Goal: Navigation & Orientation: Find specific page/section

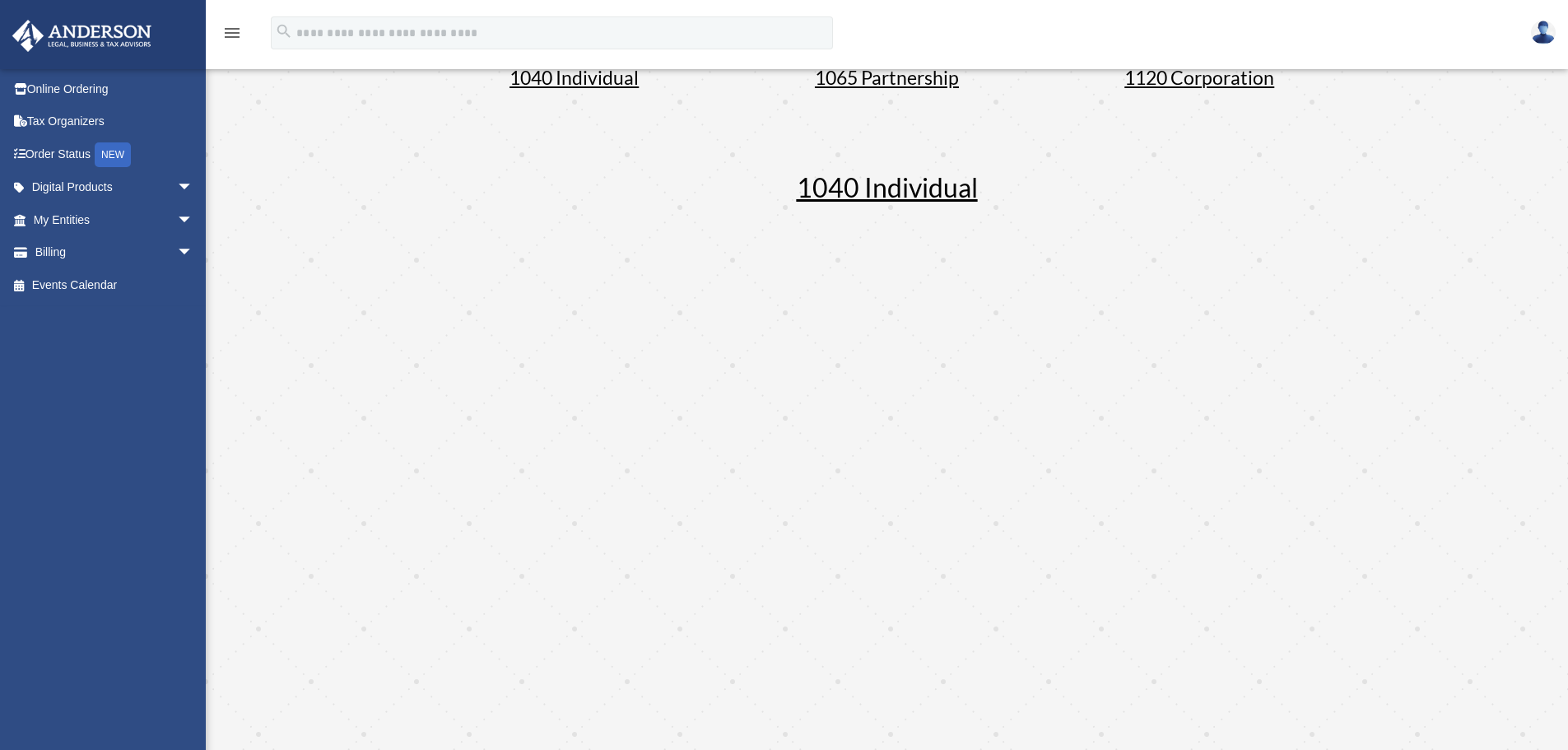
scroll to position [165, 0]
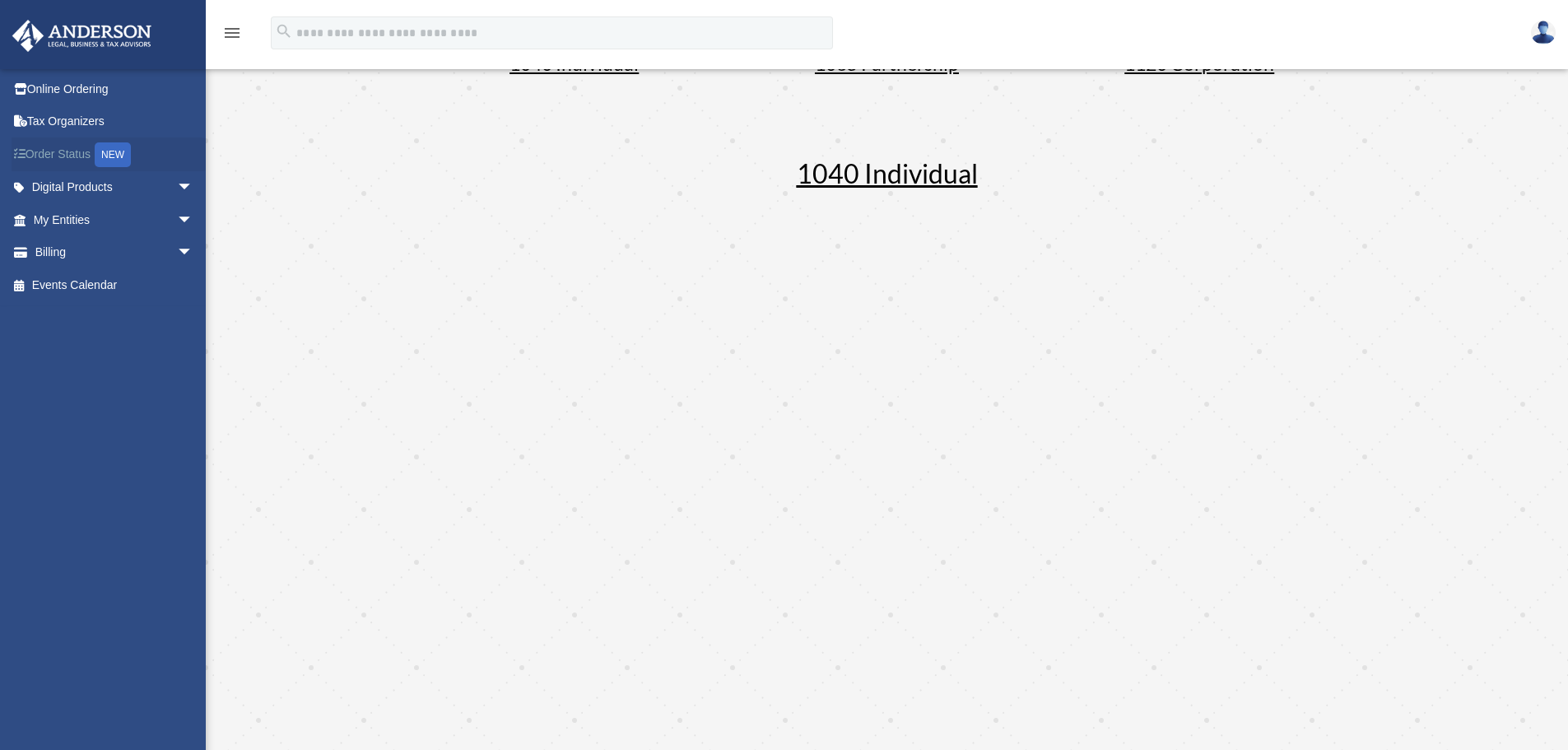
click at [74, 153] on link "Order Status NEW" at bounding box center [115, 154] width 207 height 34
click at [117, 157] on div "NEW" at bounding box center [112, 155] width 36 height 25
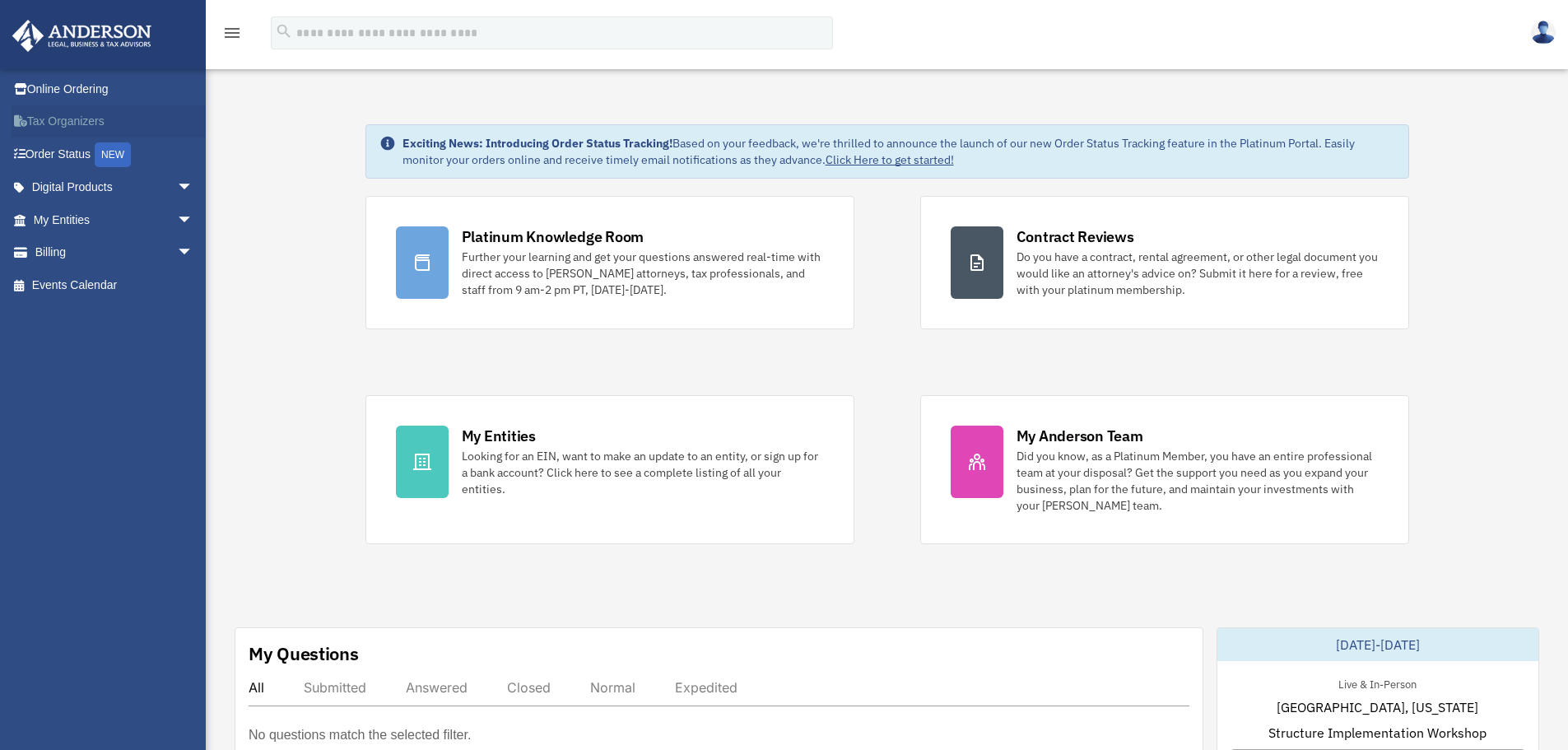
click at [29, 119] on link "Tax Organizers" at bounding box center [115, 122] width 207 height 33
click at [82, 117] on link "Tax Organizers" at bounding box center [115, 122] width 207 height 33
click at [11, 219] on link "My Entities arrow_drop_down" at bounding box center [115, 220] width 207 height 33
click at [177, 216] on span "arrow_drop_down" at bounding box center [193, 220] width 33 height 34
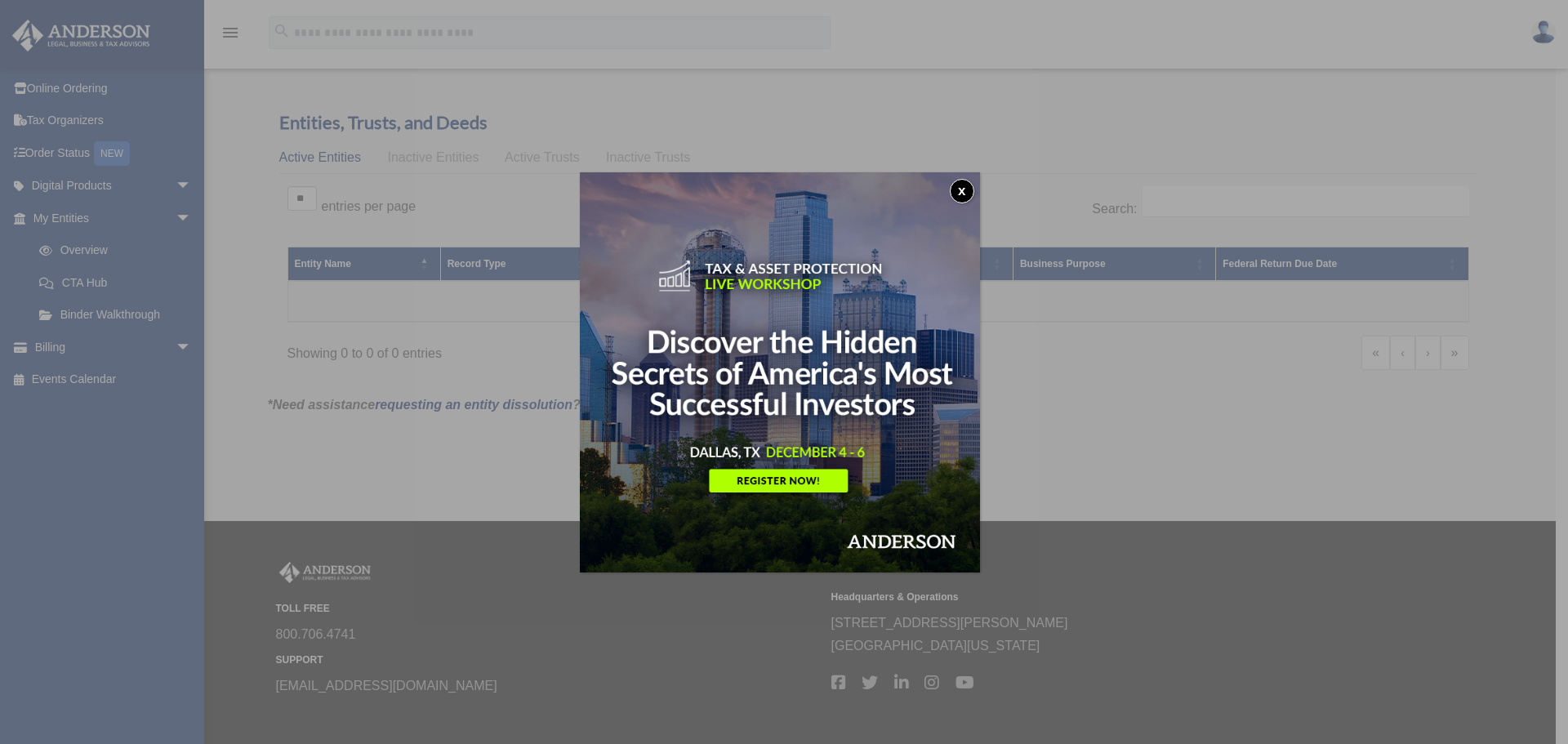
click at [78, 247] on div "x" at bounding box center [784, 372] width 1568 height 744
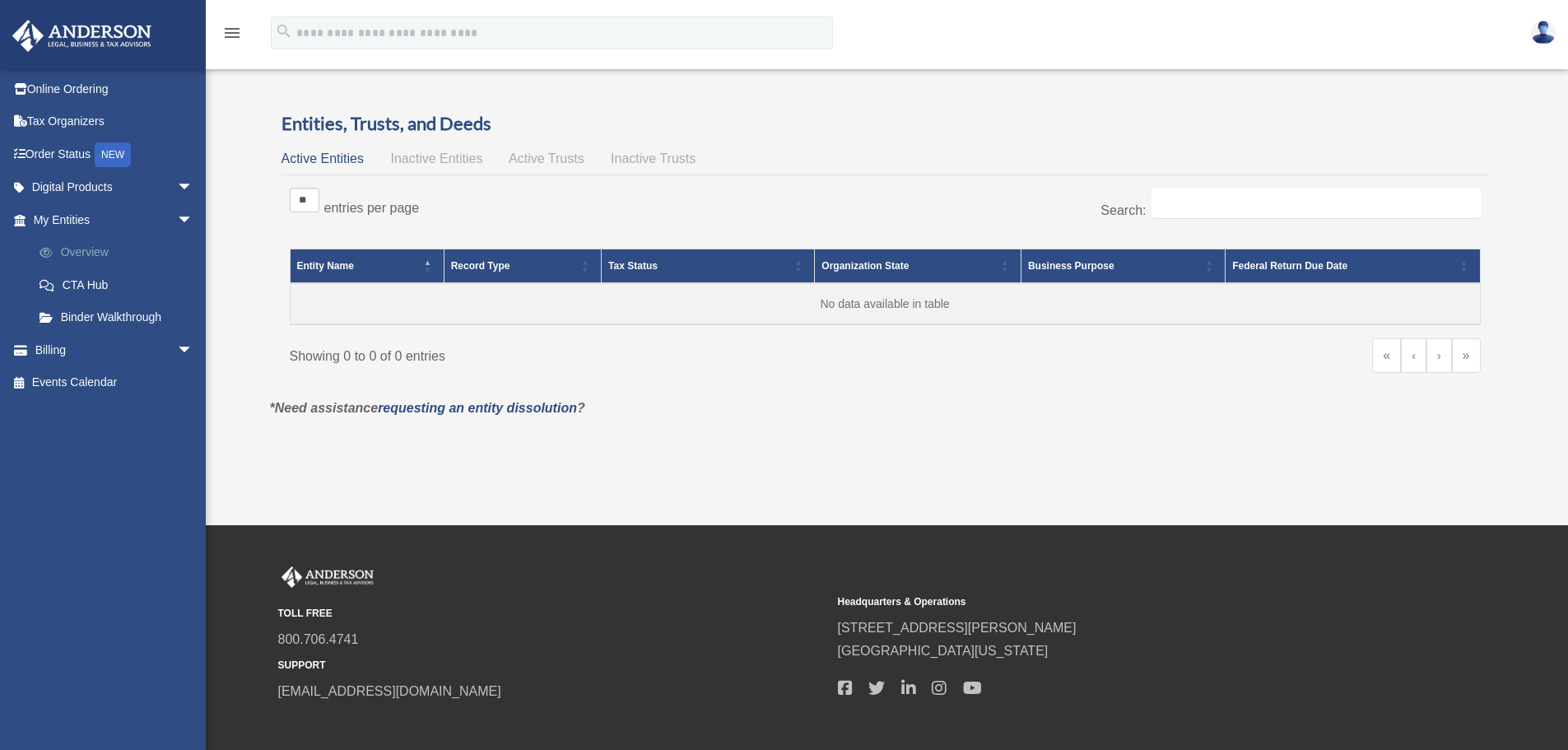
click at [79, 255] on link "Overview" at bounding box center [120, 253] width 195 height 33
click at [81, 283] on link "CTA Hub" at bounding box center [120, 285] width 195 height 33
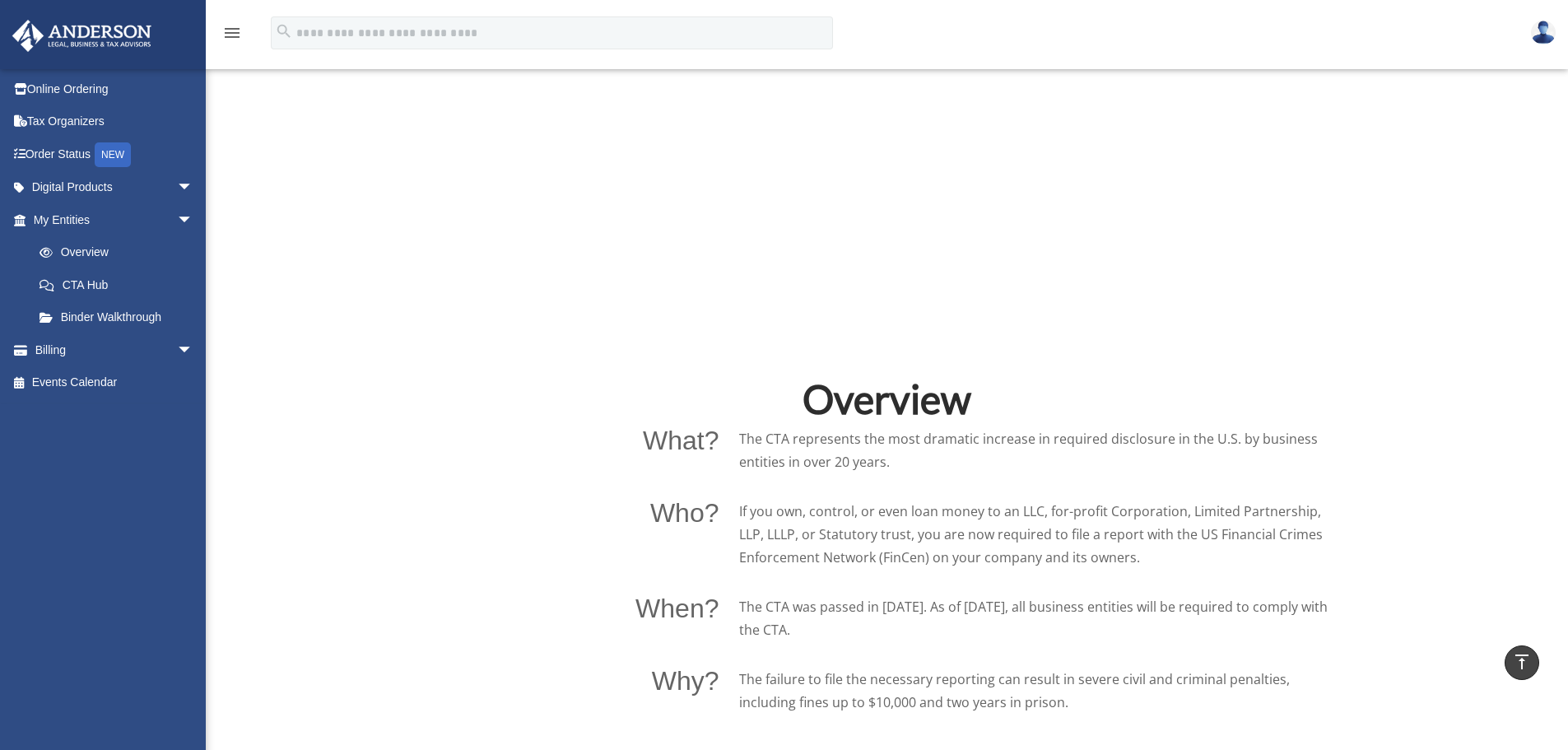
scroll to position [823, 0]
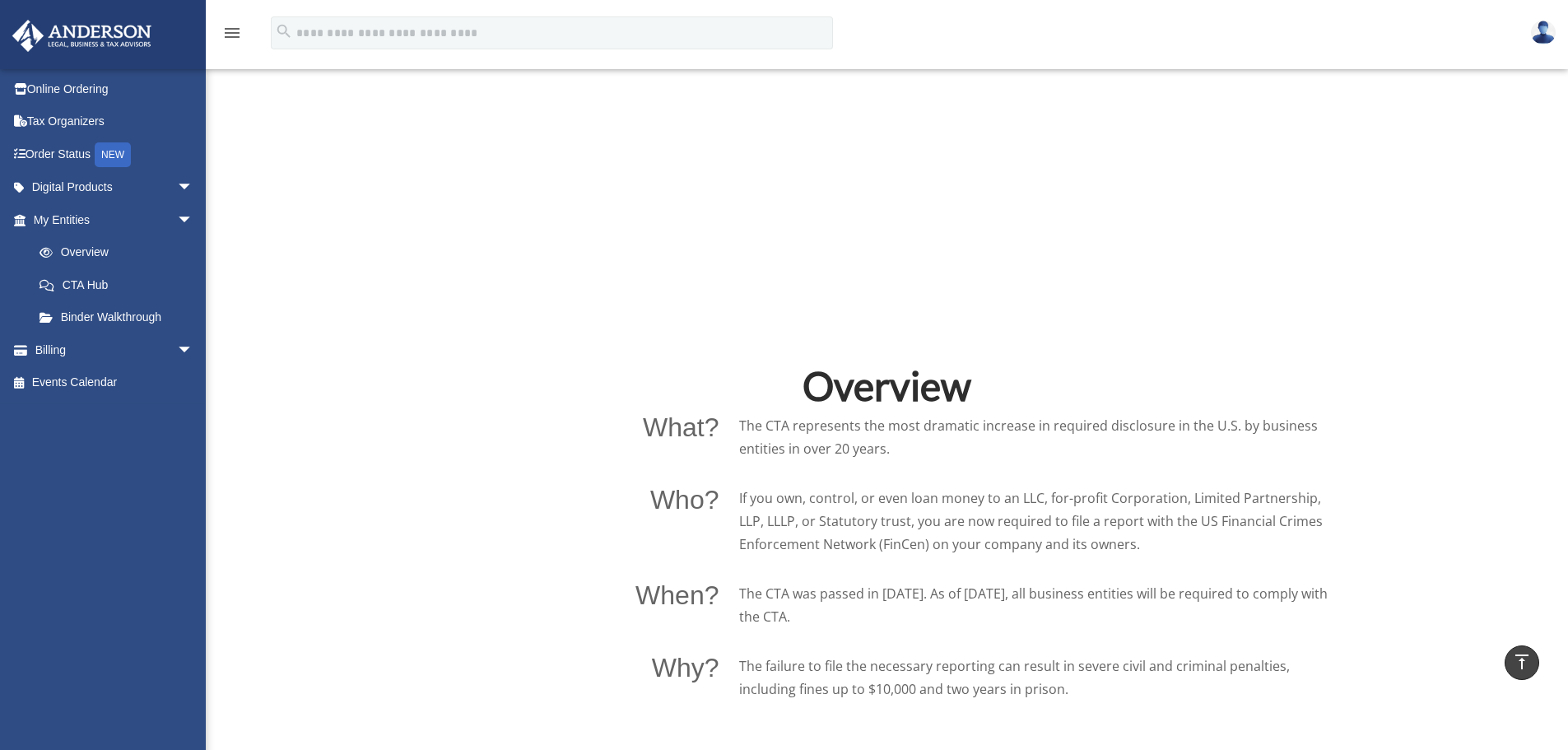
click at [1544, 28] on img at bounding box center [1543, 32] width 25 height 24
click at [23, 94] on icon at bounding box center [25, 88] width 4 height 11
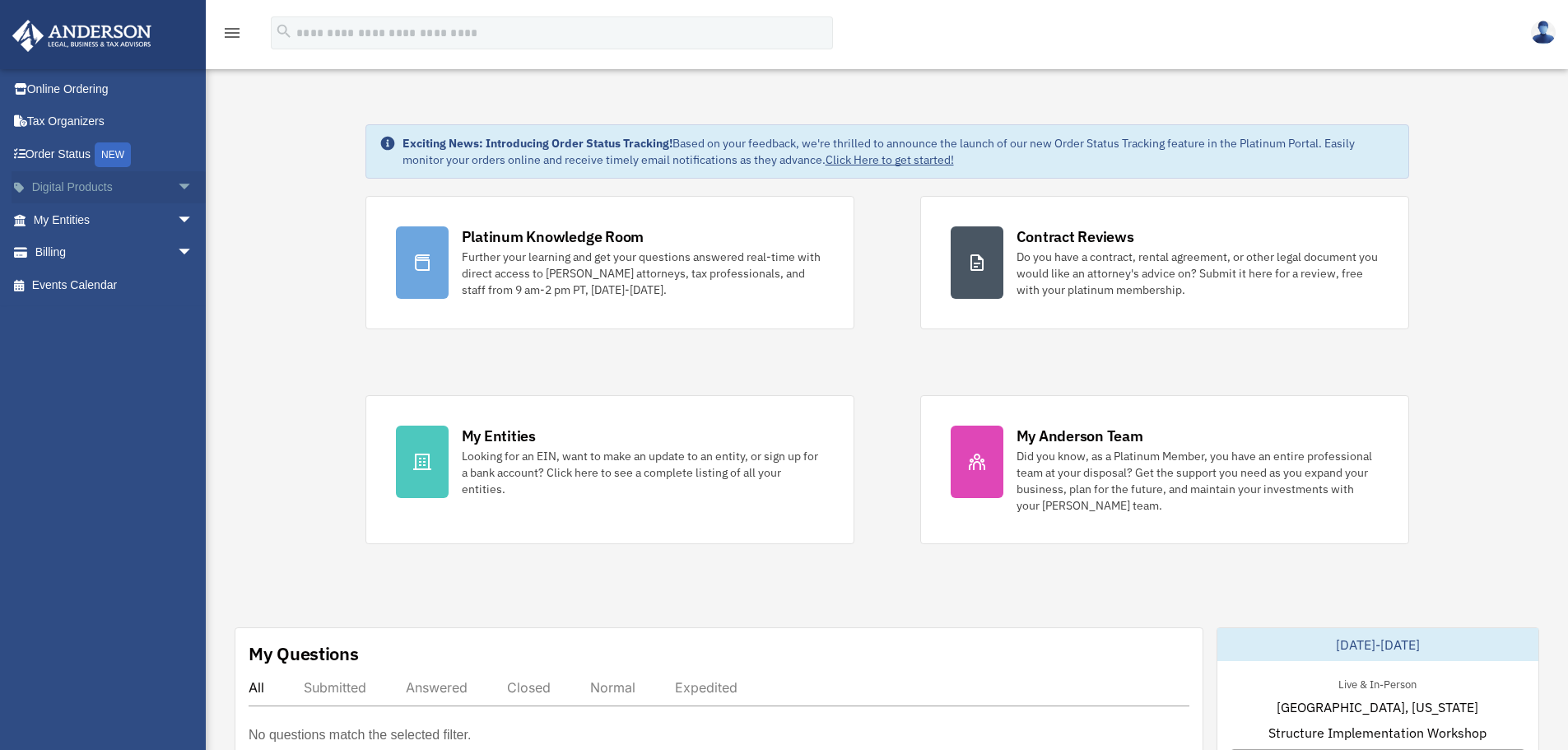
click at [177, 186] on span "arrow_drop_down" at bounding box center [193, 188] width 33 height 34
click at [79, 214] on div "Tax Toolbox" at bounding box center [128, 221] width 140 height 21
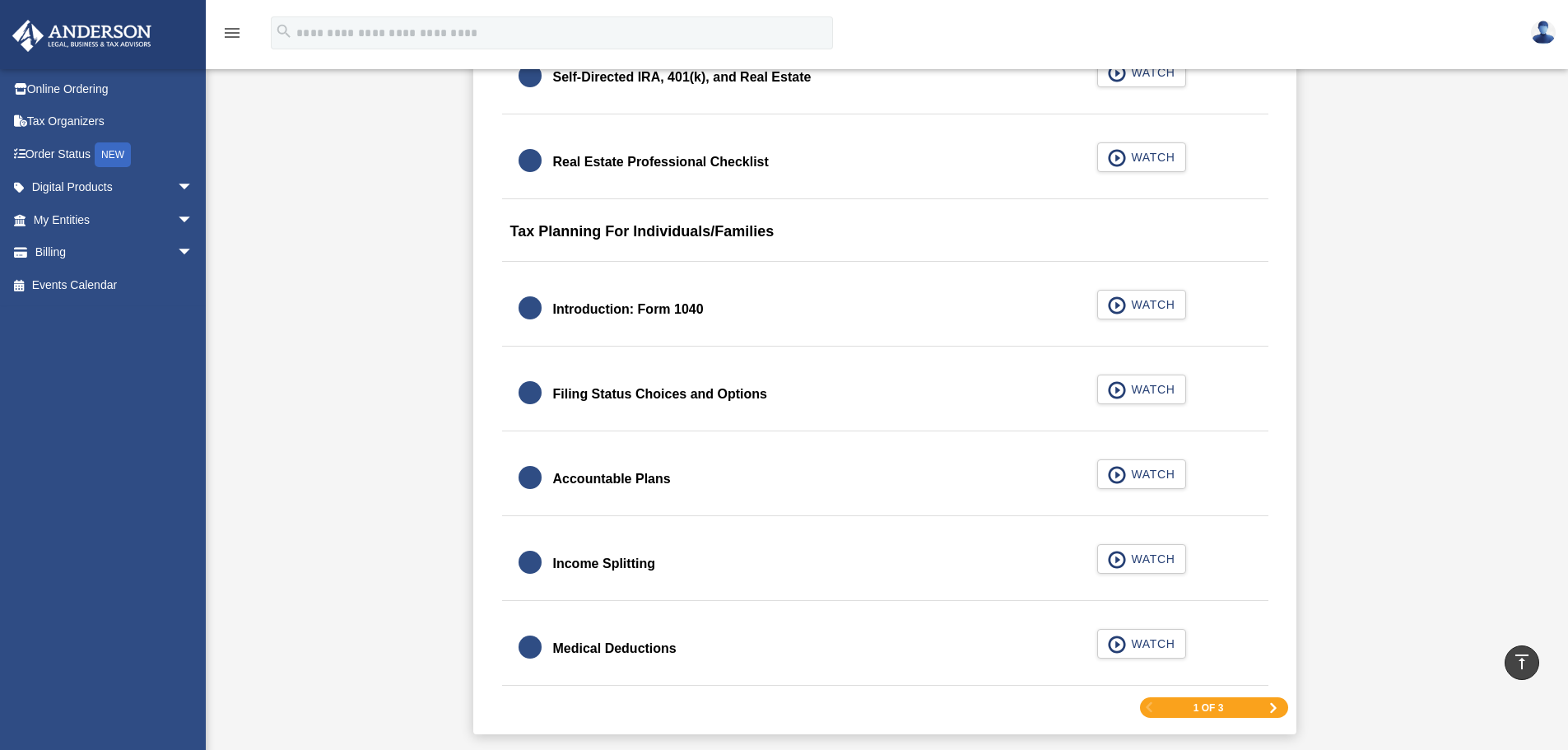
scroll to position [2304, 0]
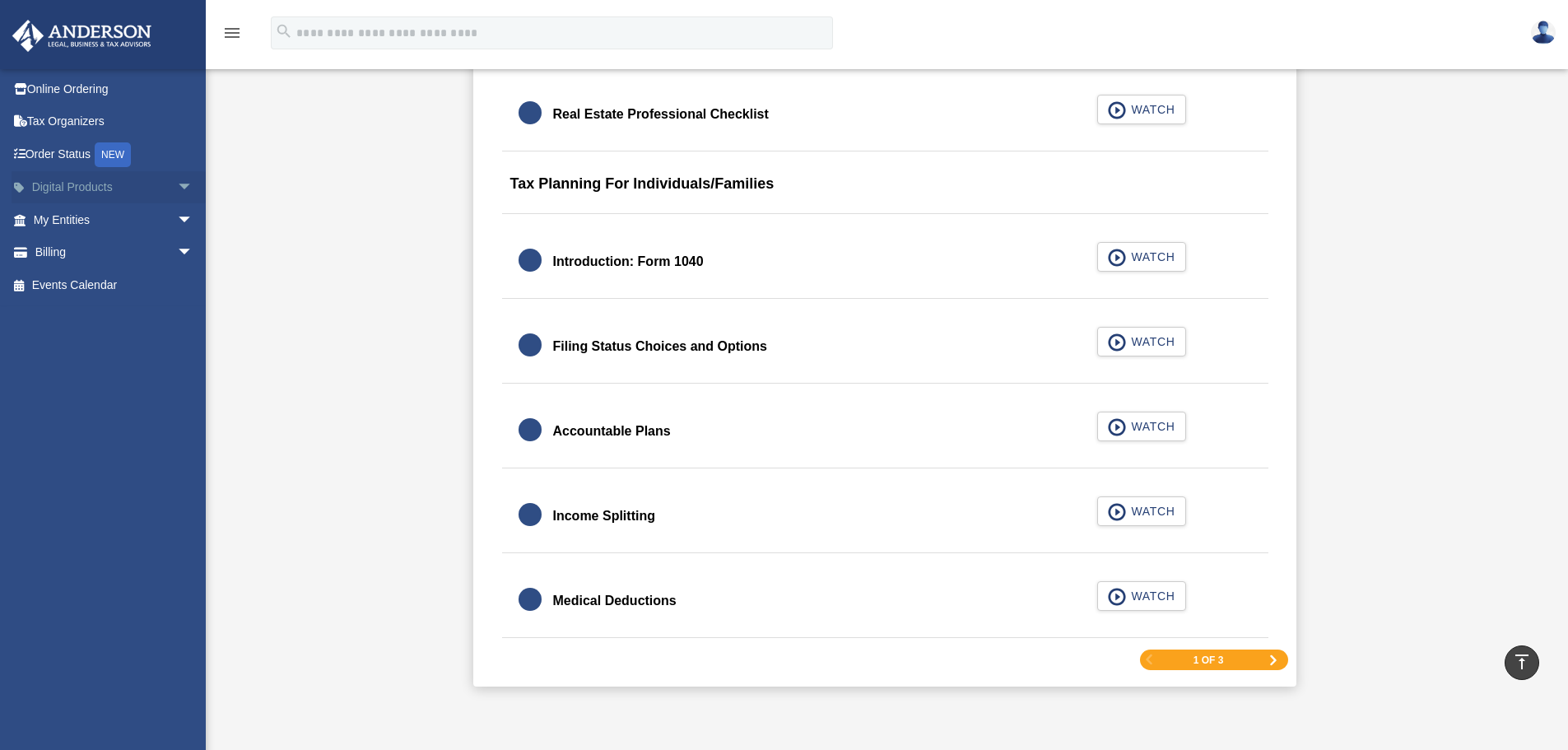
click at [177, 185] on span "arrow_drop_down" at bounding box center [193, 188] width 33 height 34
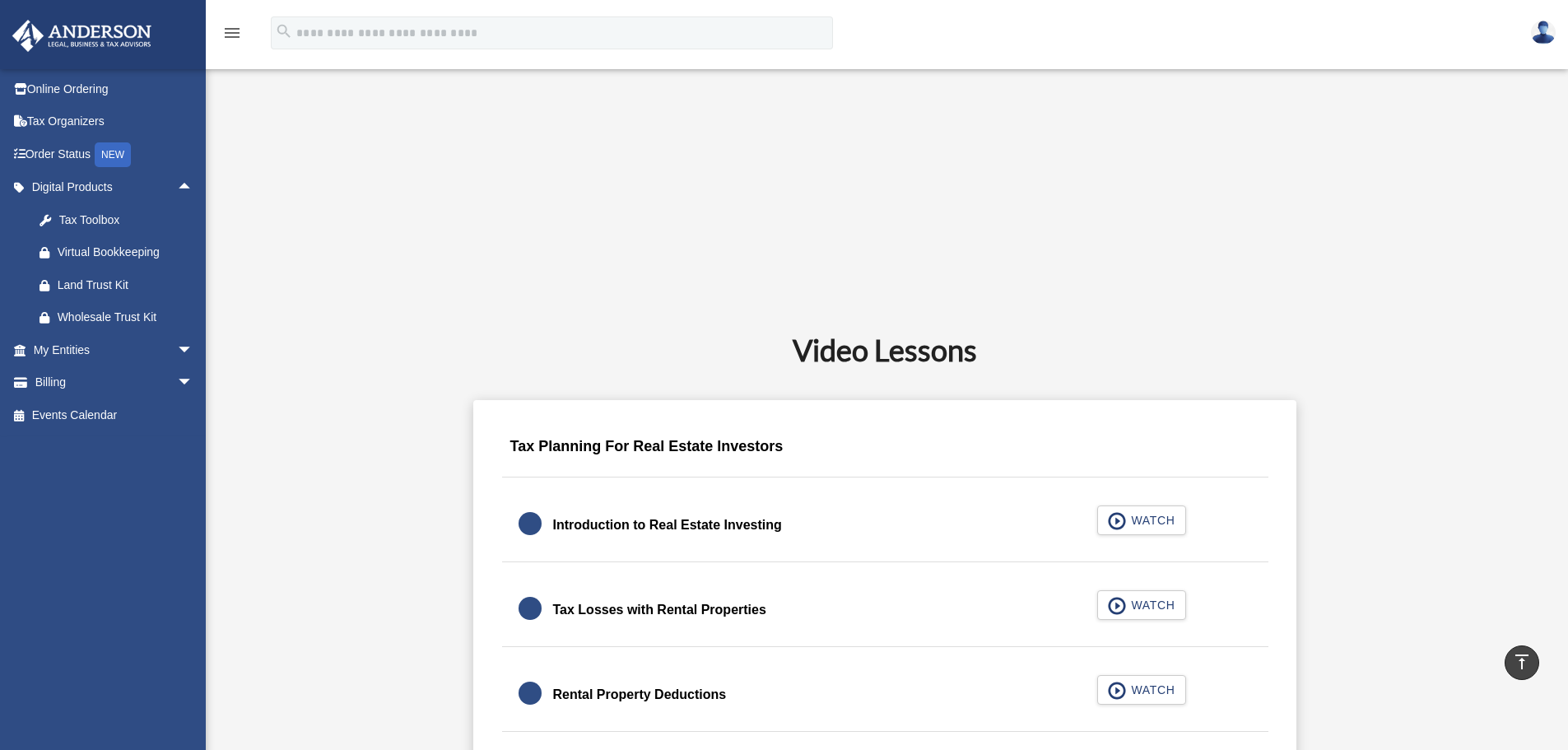
scroll to position [411, 0]
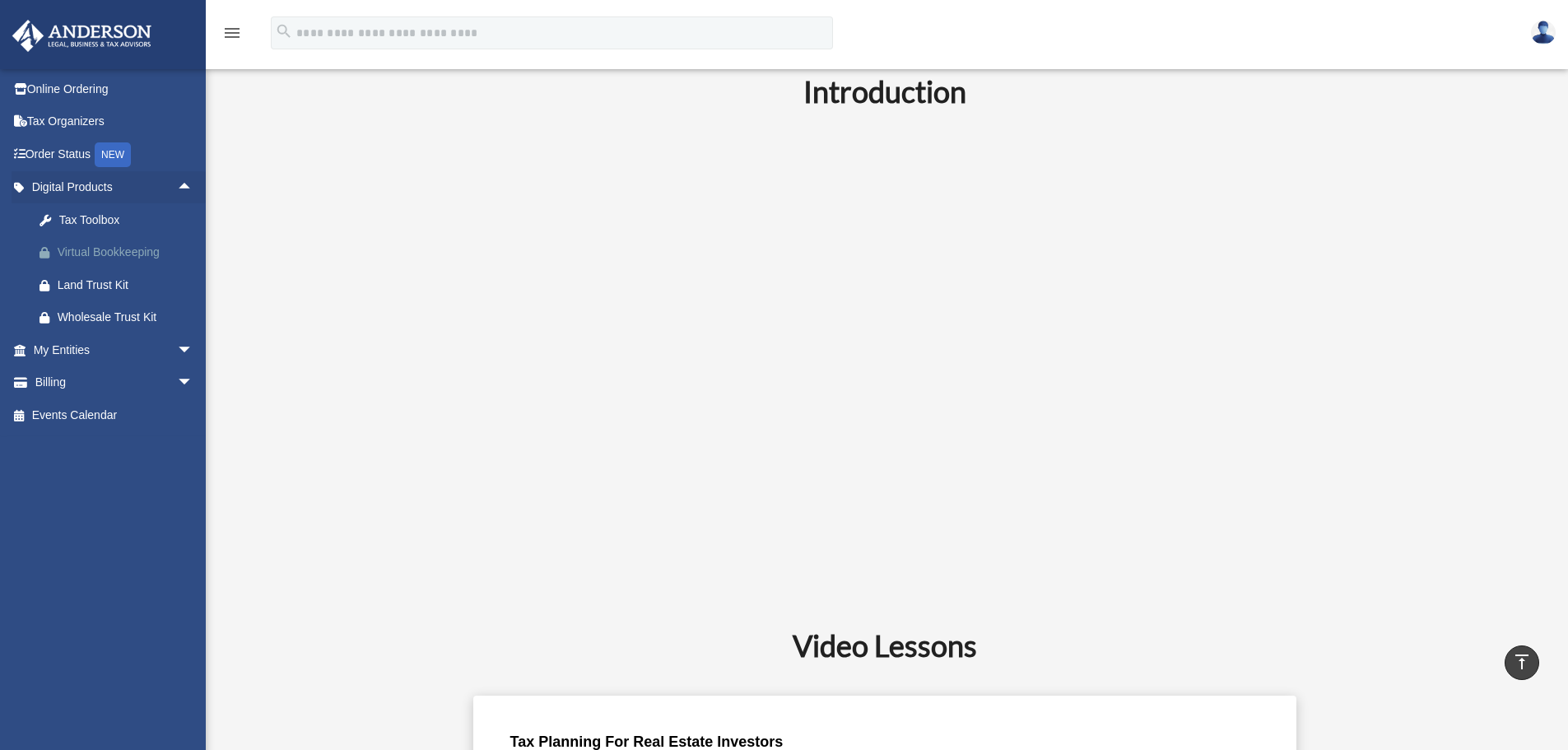
click at [137, 247] on div "Virtual Bookkeeping" at bounding box center [128, 252] width 140 height 21
click at [37, 120] on link "Tax Organizers" at bounding box center [115, 122] width 207 height 33
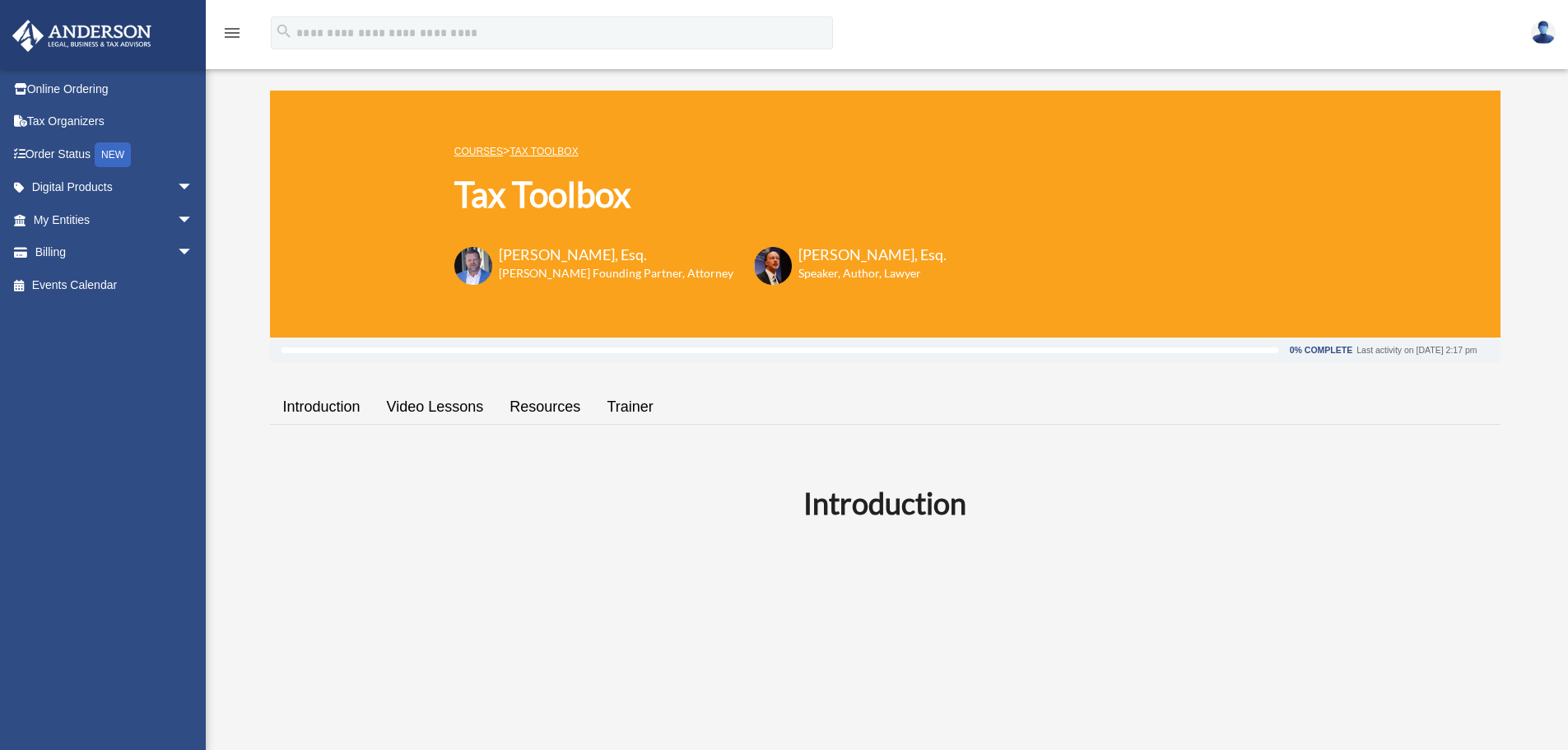
scroll to position [396, 0]
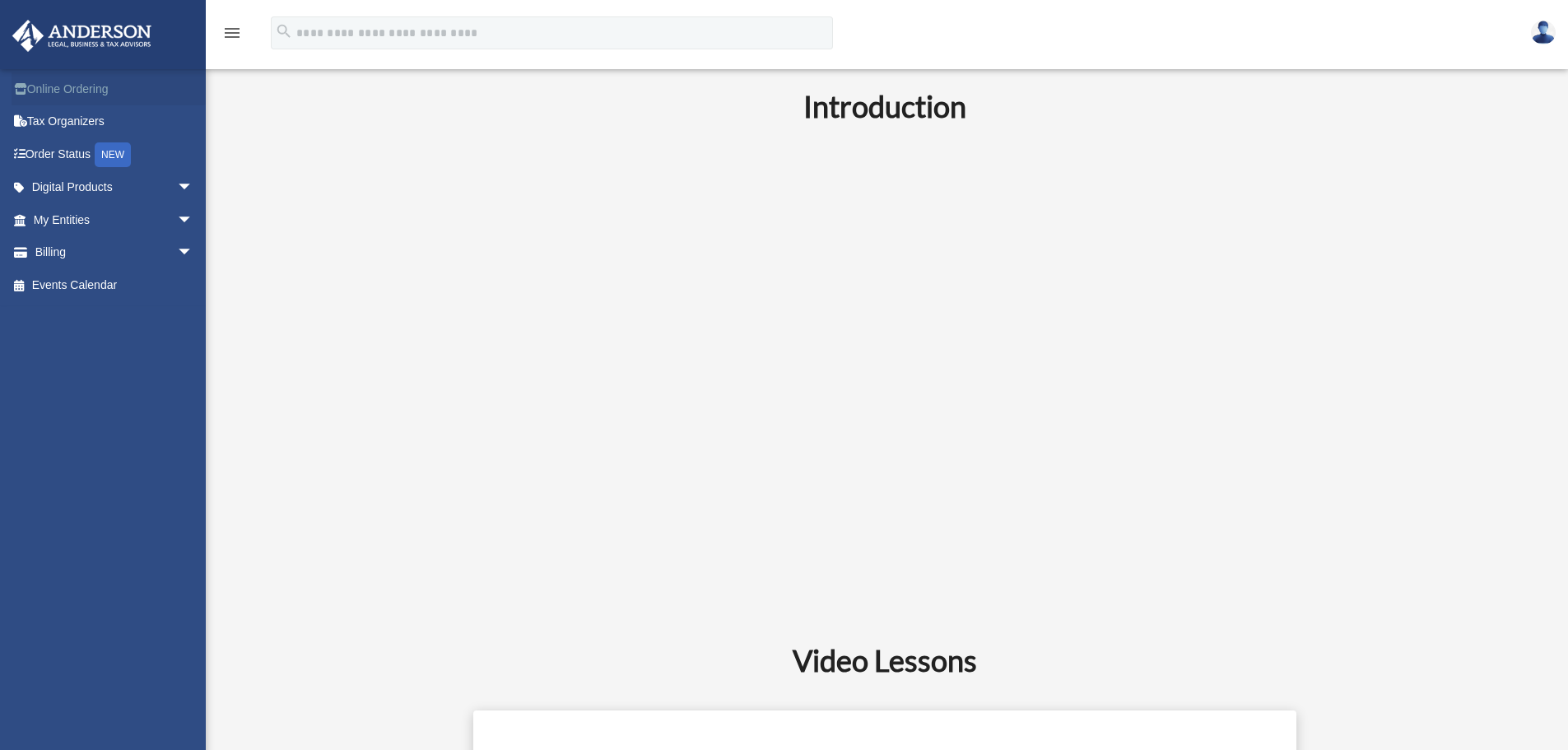
click at [60, 90] on link "Online Ordering" at bounding box center [115, 89] width 207 height 33
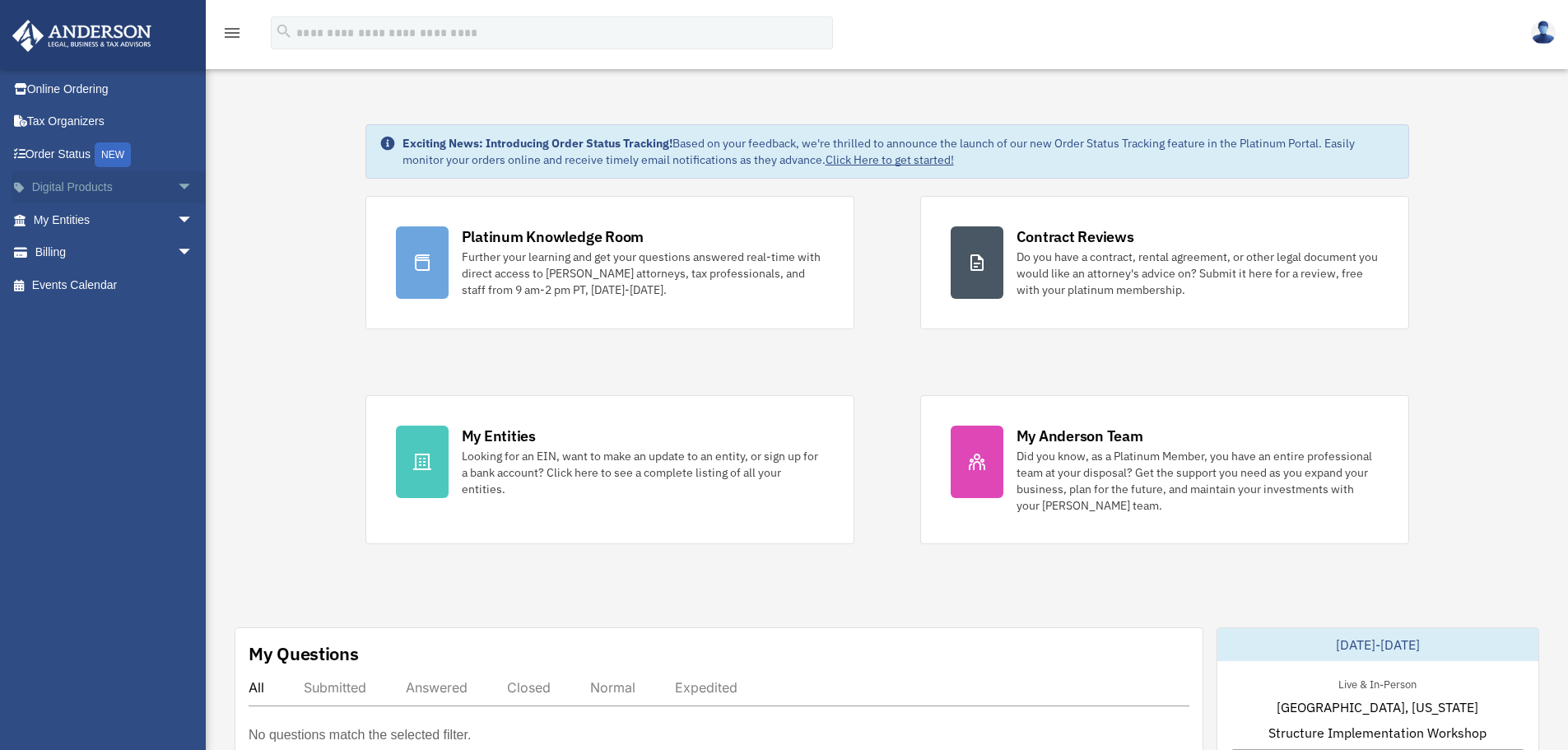
click at [37, 186] on link "Digital Products arrow_drop_down" at bounding box center [115, 188] width 207 height 33
click at [177, 183] on span "arrow_drop_down" at bounding box center [193, 188] width 33 height 34
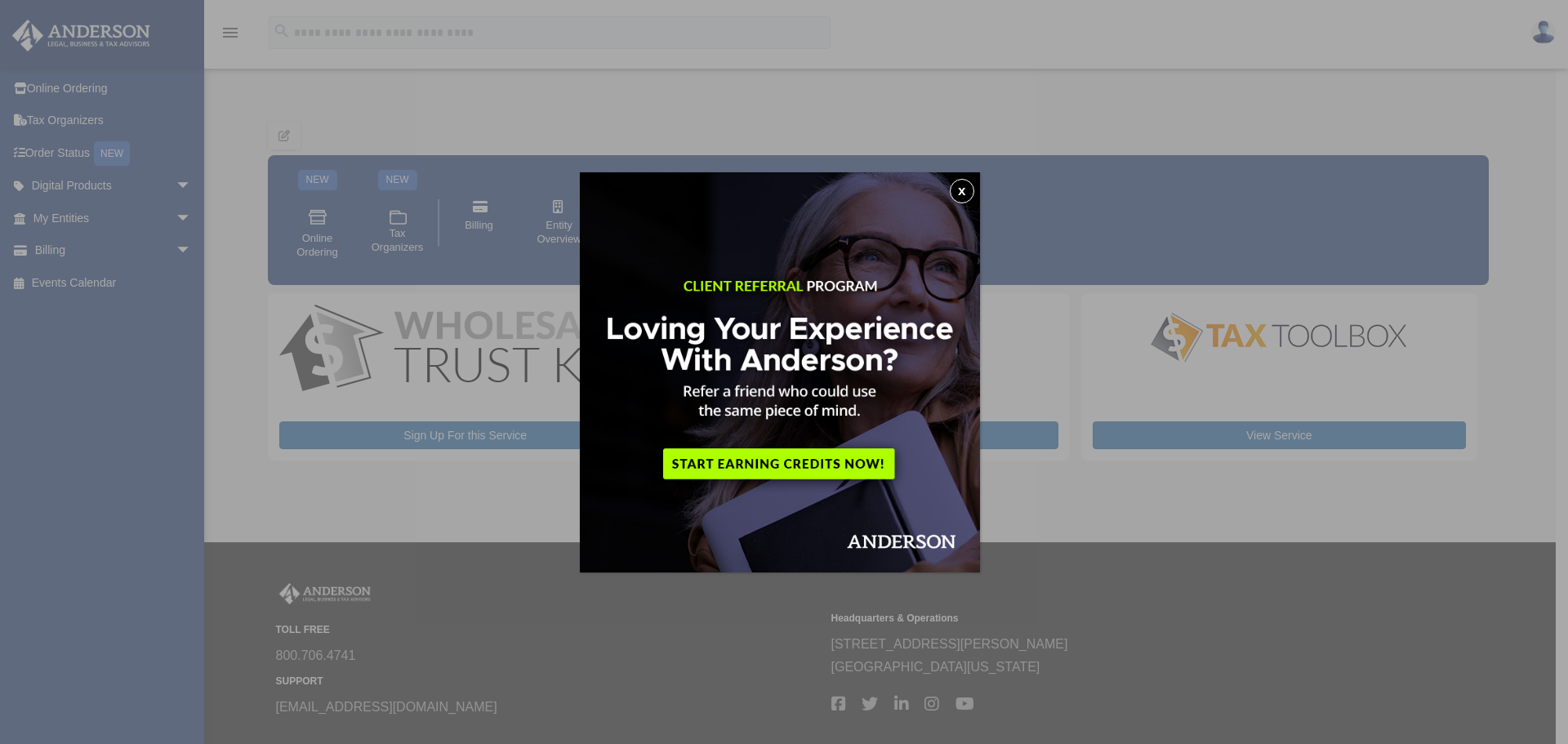
click at [972, 192] on button "x" at bounding box center [962, 191] width 24 height 24
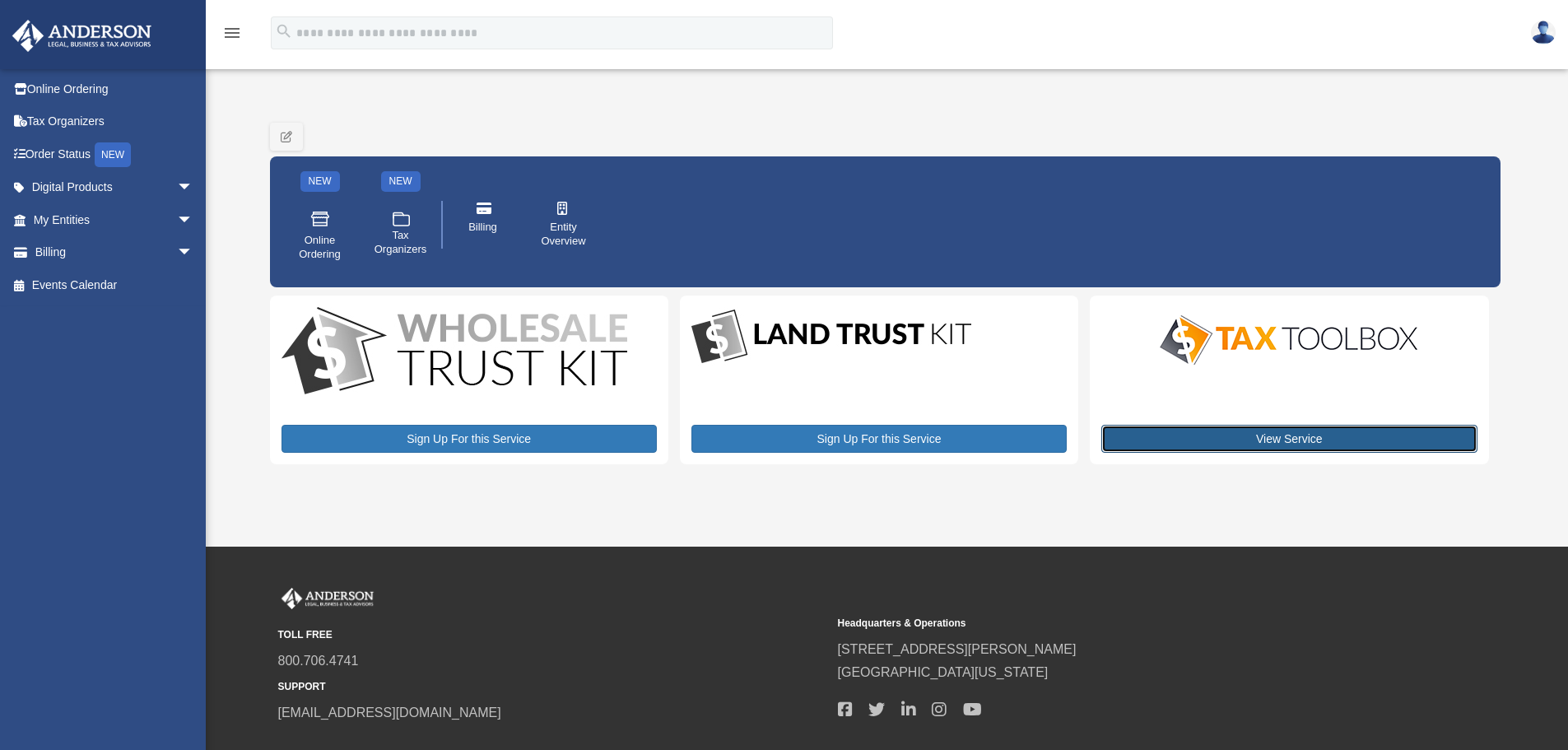
click at [1245, 433] on link "View Service" at bounding box center [1289, 438] width 376 height 28
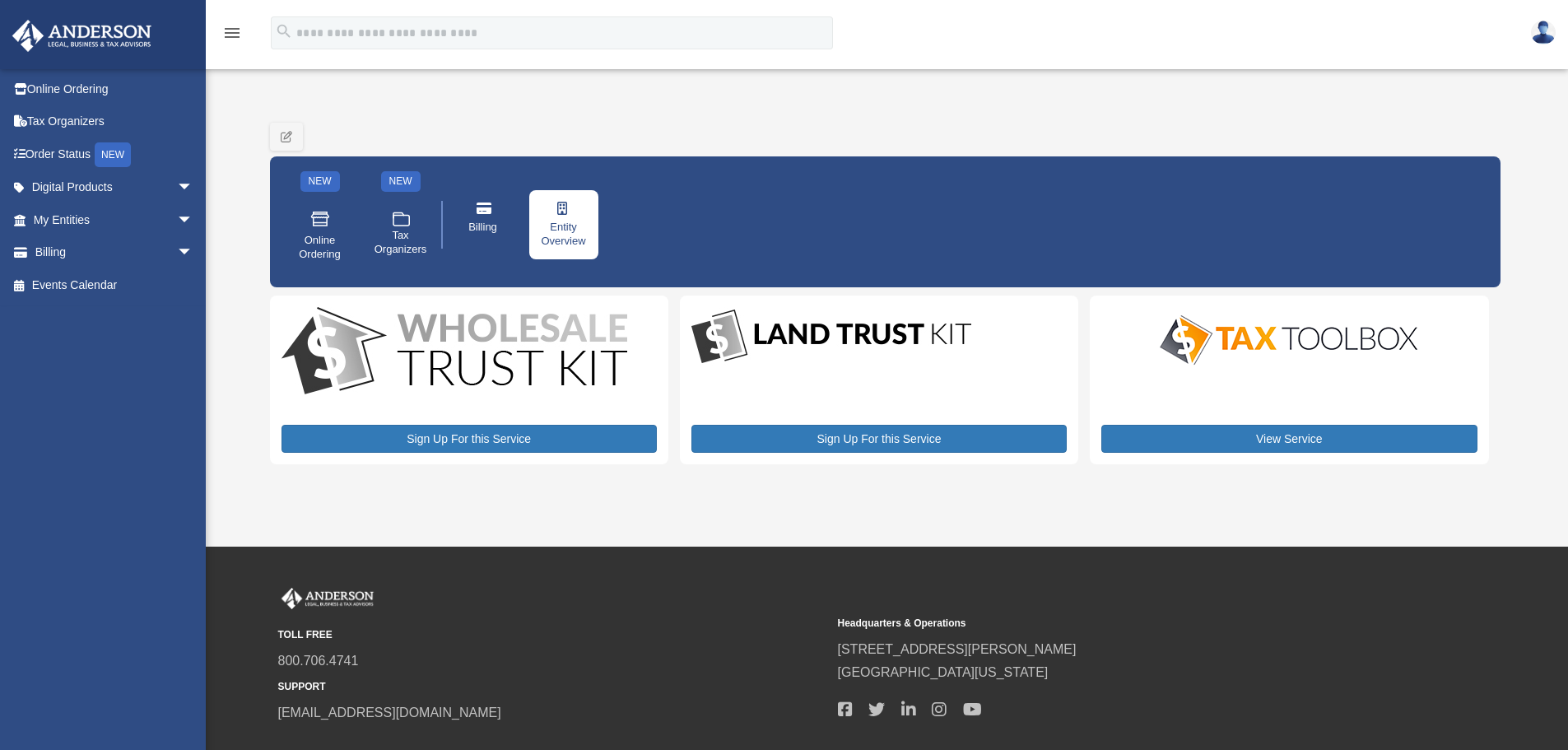
click at [561, 241] on span "Entity Overview" at bounding box center [564, 235] width 46 height 28
click at [562, 214] on icon at bounding box center [564, 207] width 13 height 13
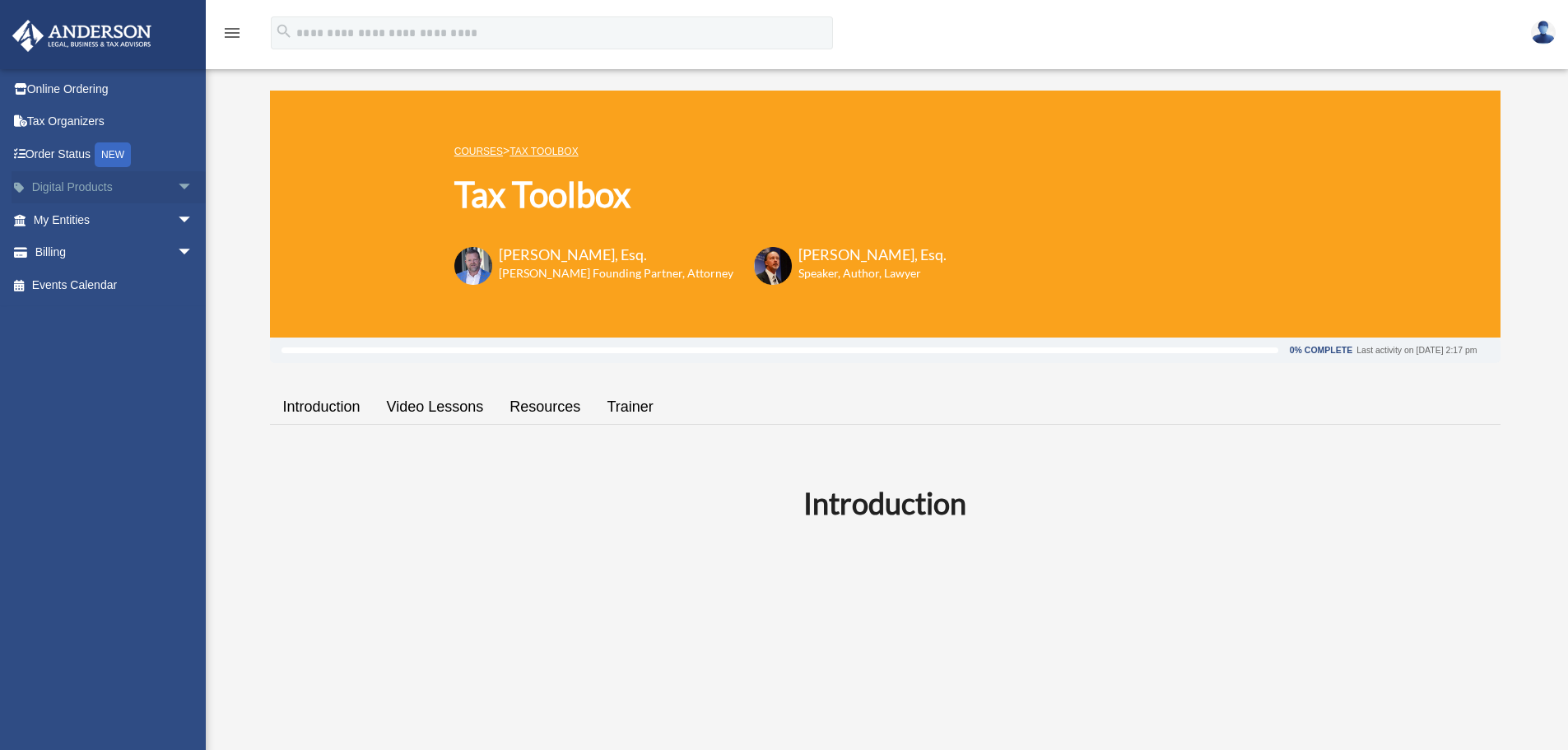
click at [177, 186] on span "arrow_drop_down" at bounding box center [193, 188] width 33 height 34
click at [177, 352] on span "arrow_drop_down" at bounding box center [193, 350] width 33 height 34
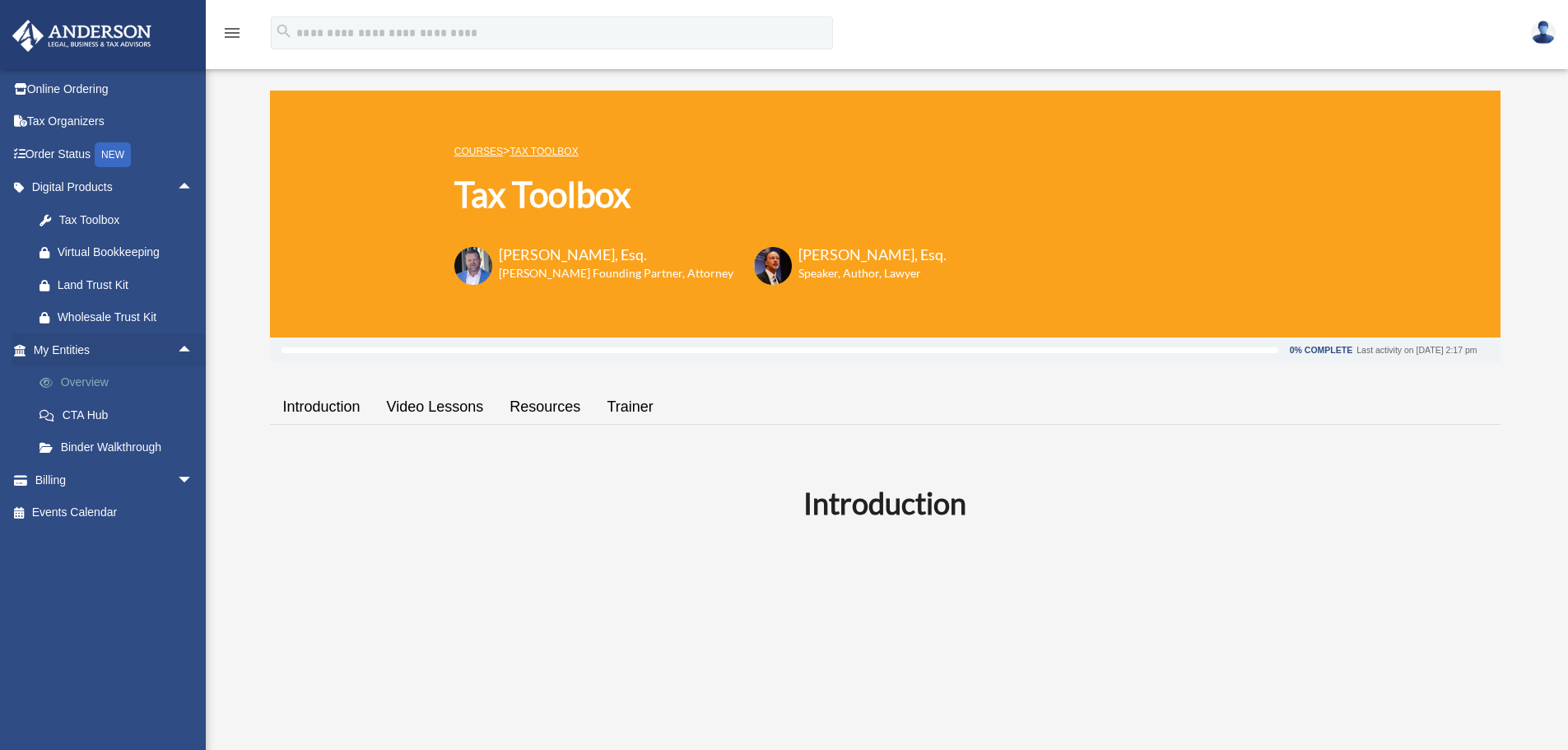
click at [93, 381] on link "Overview" at bounding box center [120, 382] width 195 height 33
click at [81, 450] on link "Binder Walkthrough" at bounding box center [120, 448] width 195 height 33
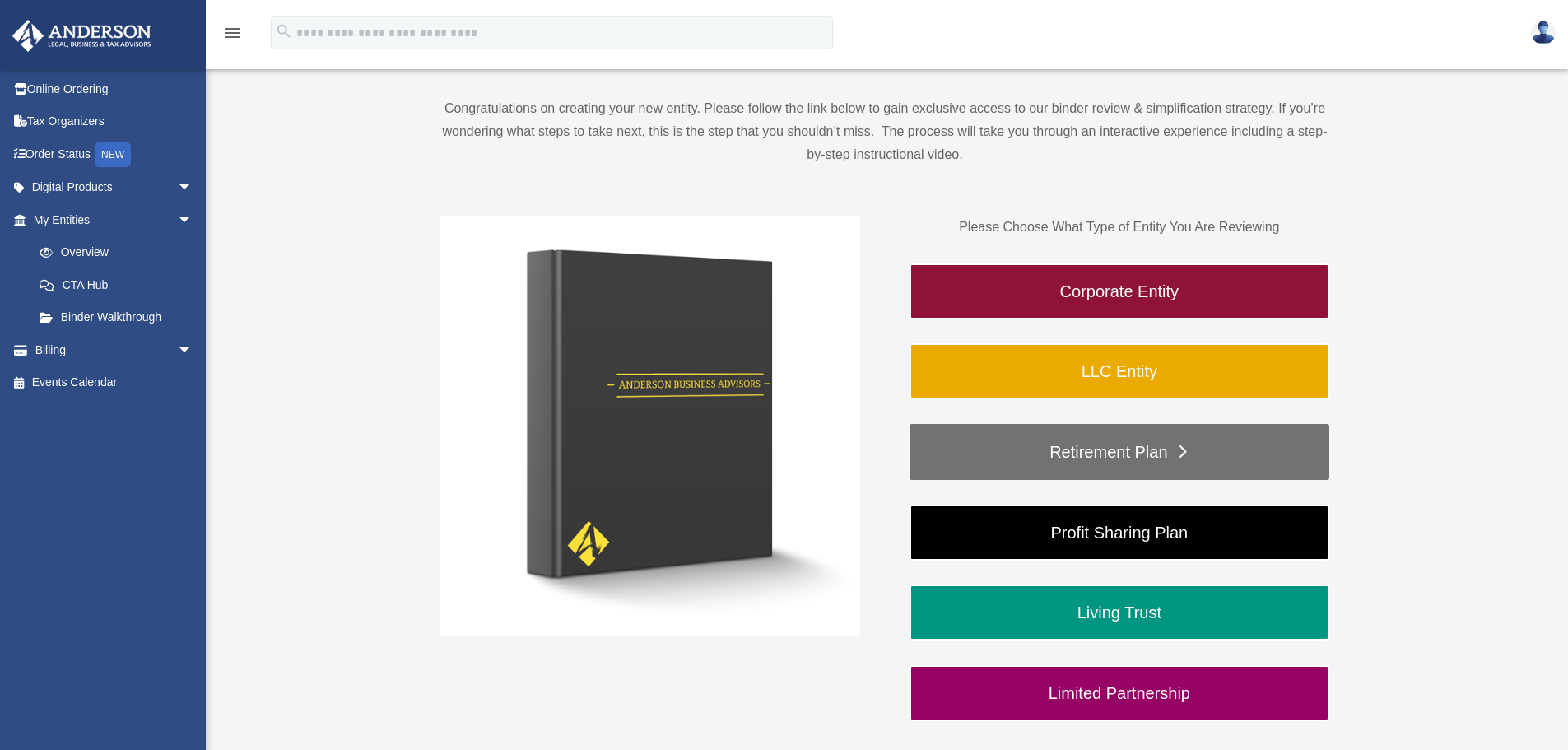
scroll to position [247, 0]
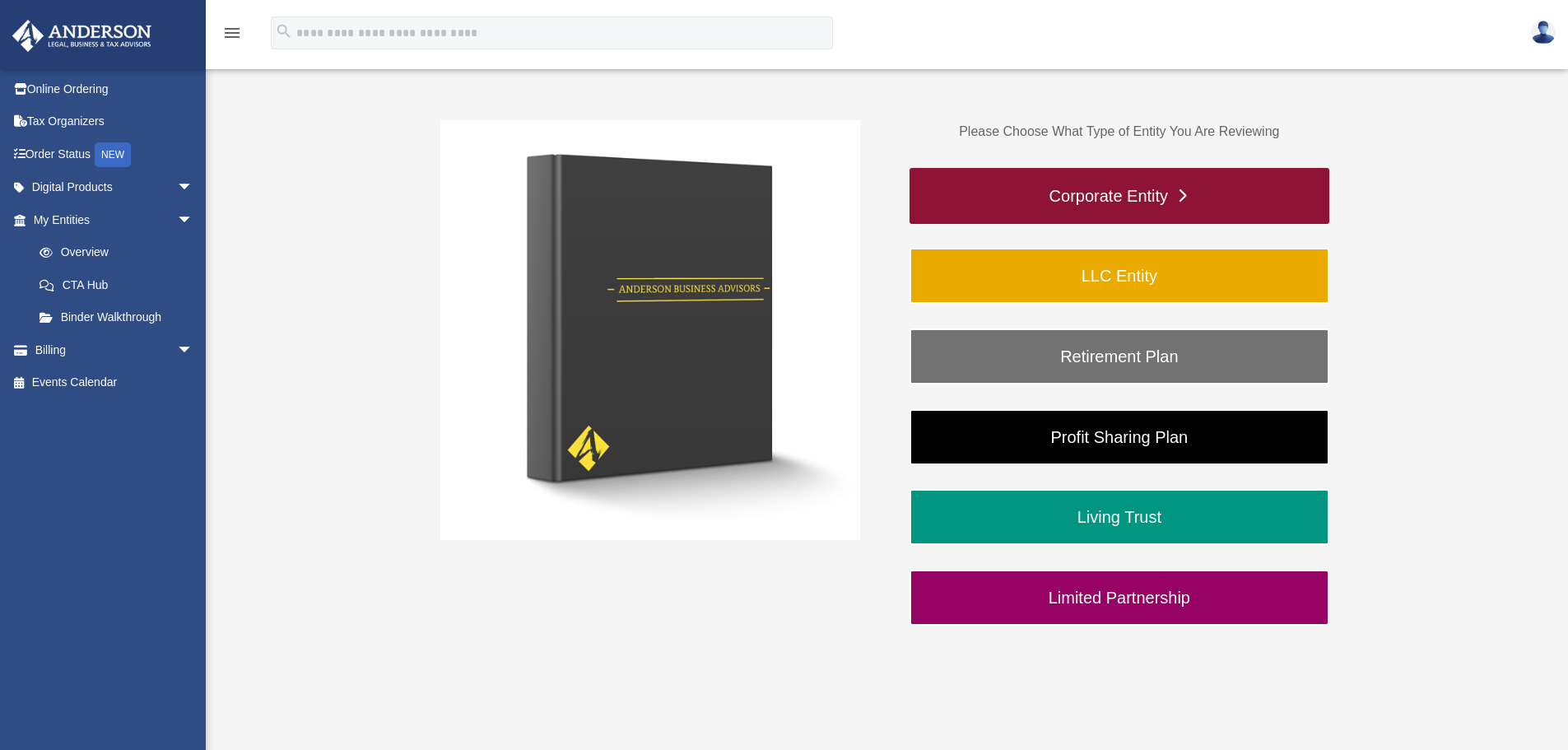
click at [1136, 202] on link "Corporate Entity" at bounding box center [1120, 196] width 420 height 56
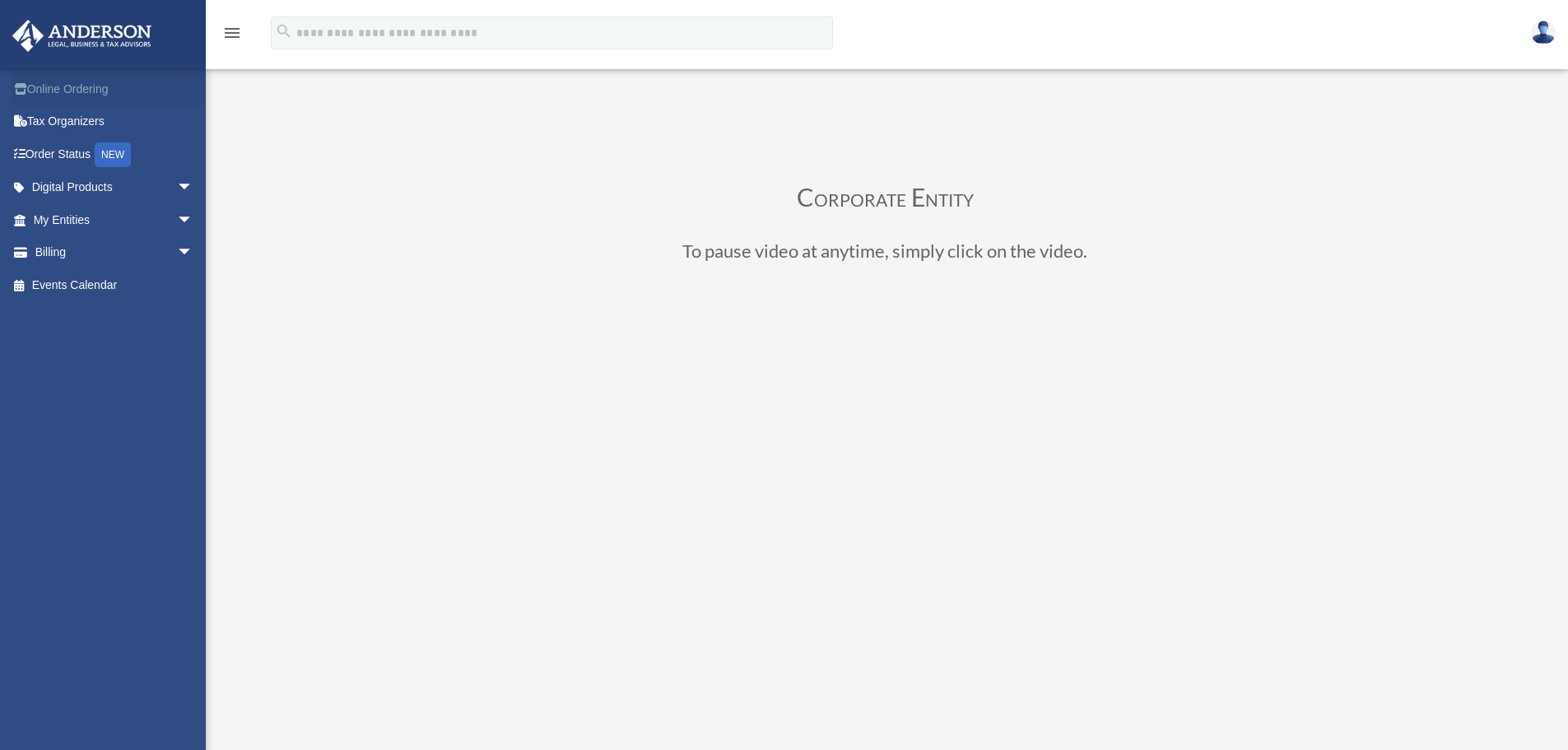
click at [60, 87] on link "Online Ordering" at bounding box center [115, 89] width 207 height 33
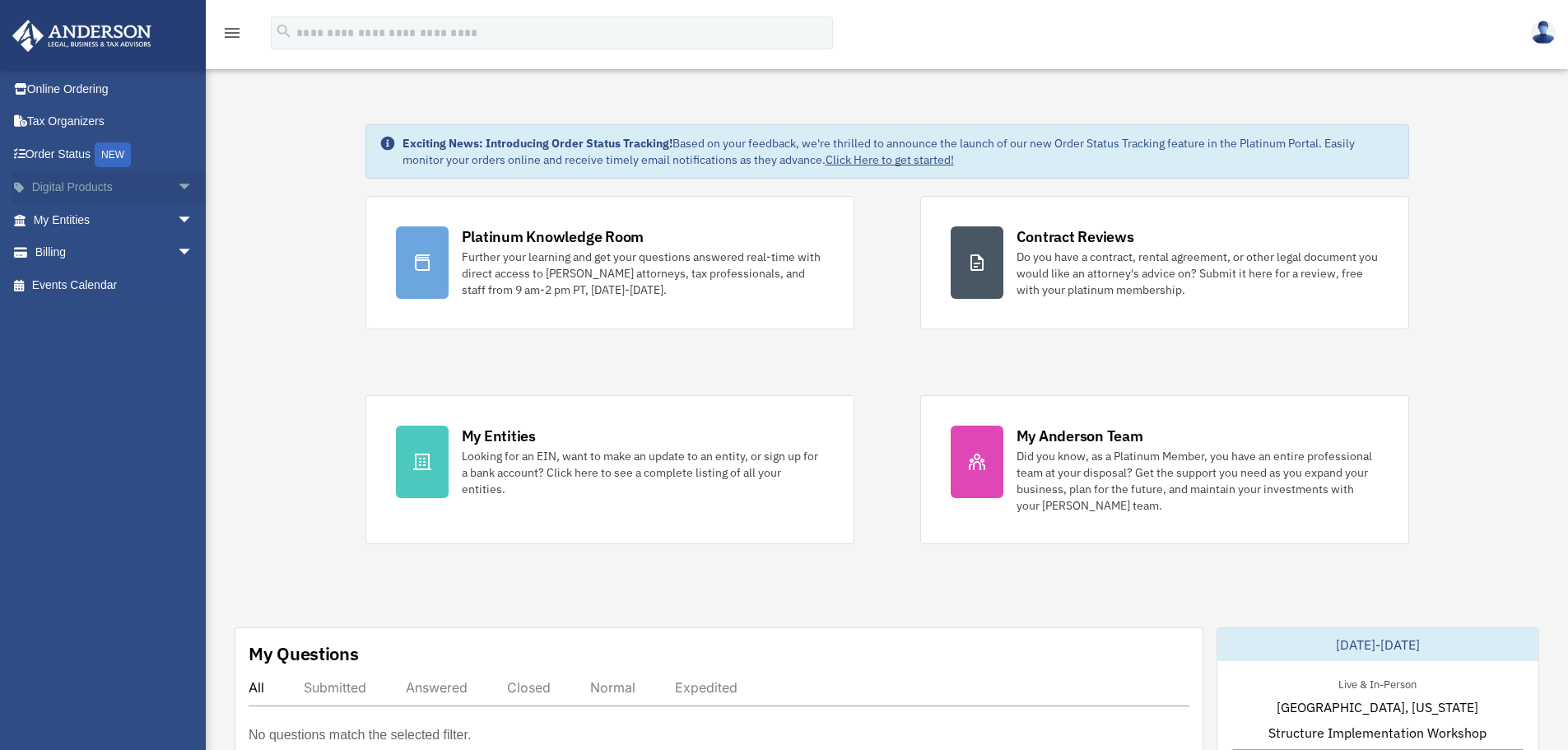
click at [177, 183] on span "arrow_drop_down" at bounding box center [193, 188] width 33 height 34
click at [83, 218] on div "Tax Toolbox" at bounding box center [128, 221] width 140 height 21
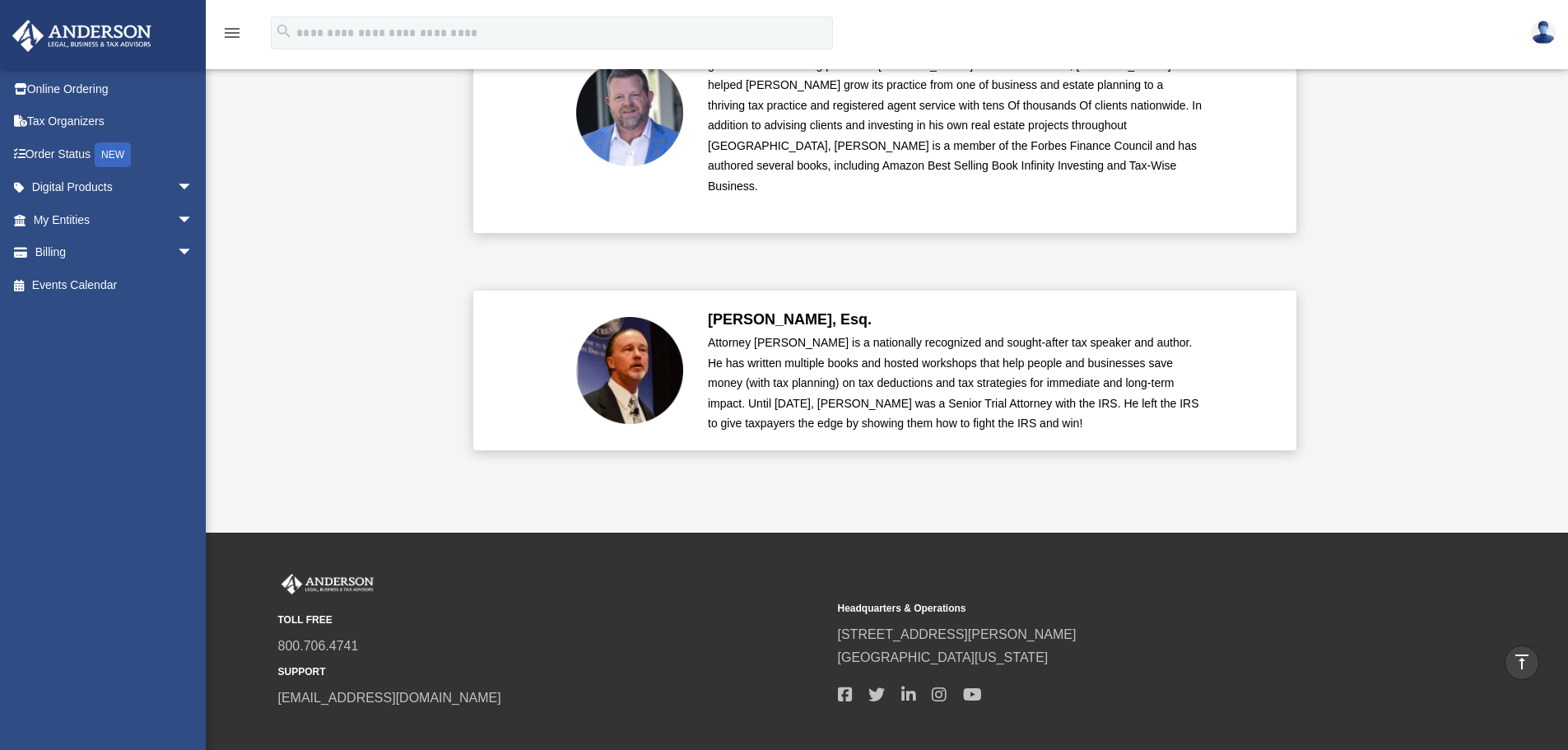
scroll to position [3956, 0]
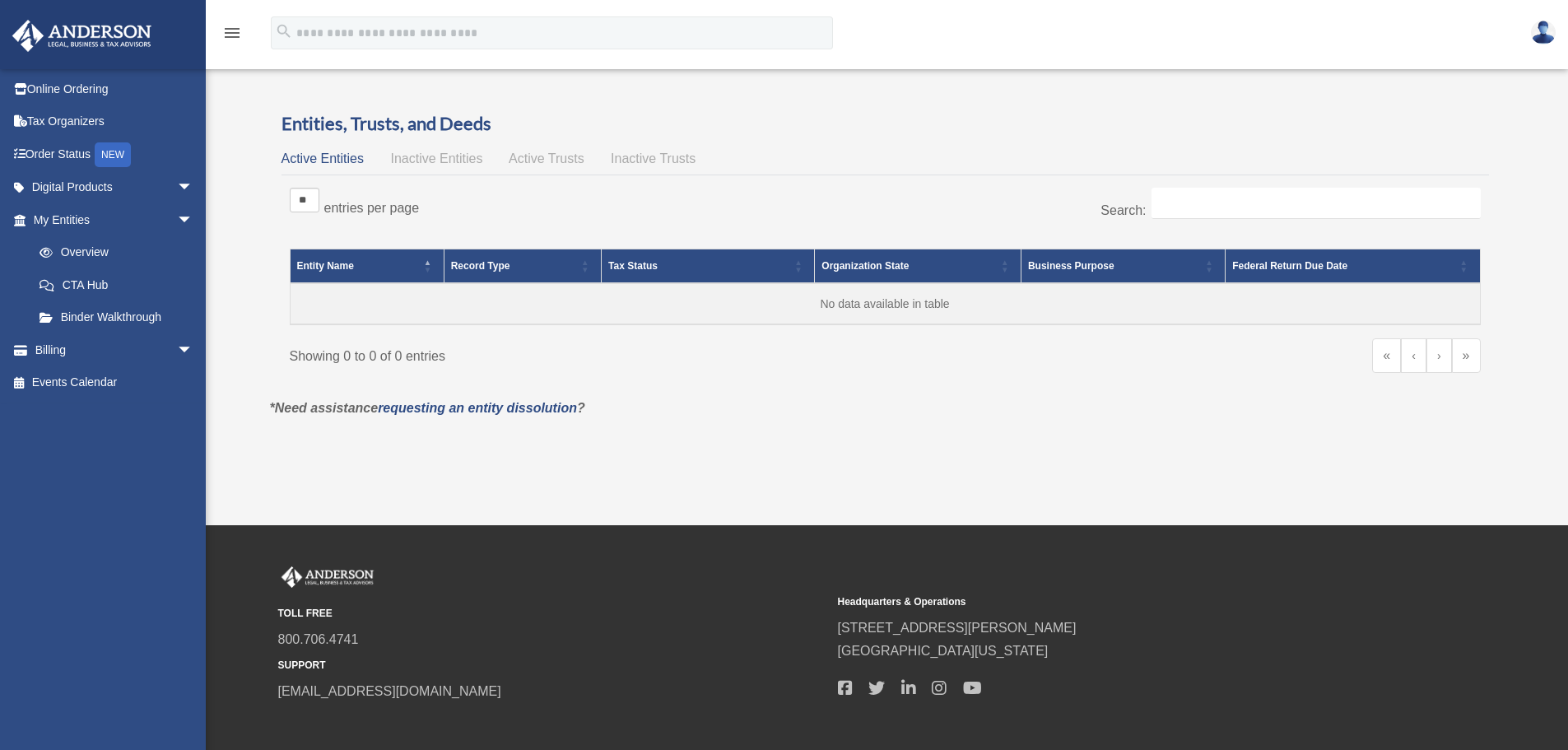
click at [562, 214] on div "** ** ** *** entries per page" at bounding box center [581, 207] width 584 height 41
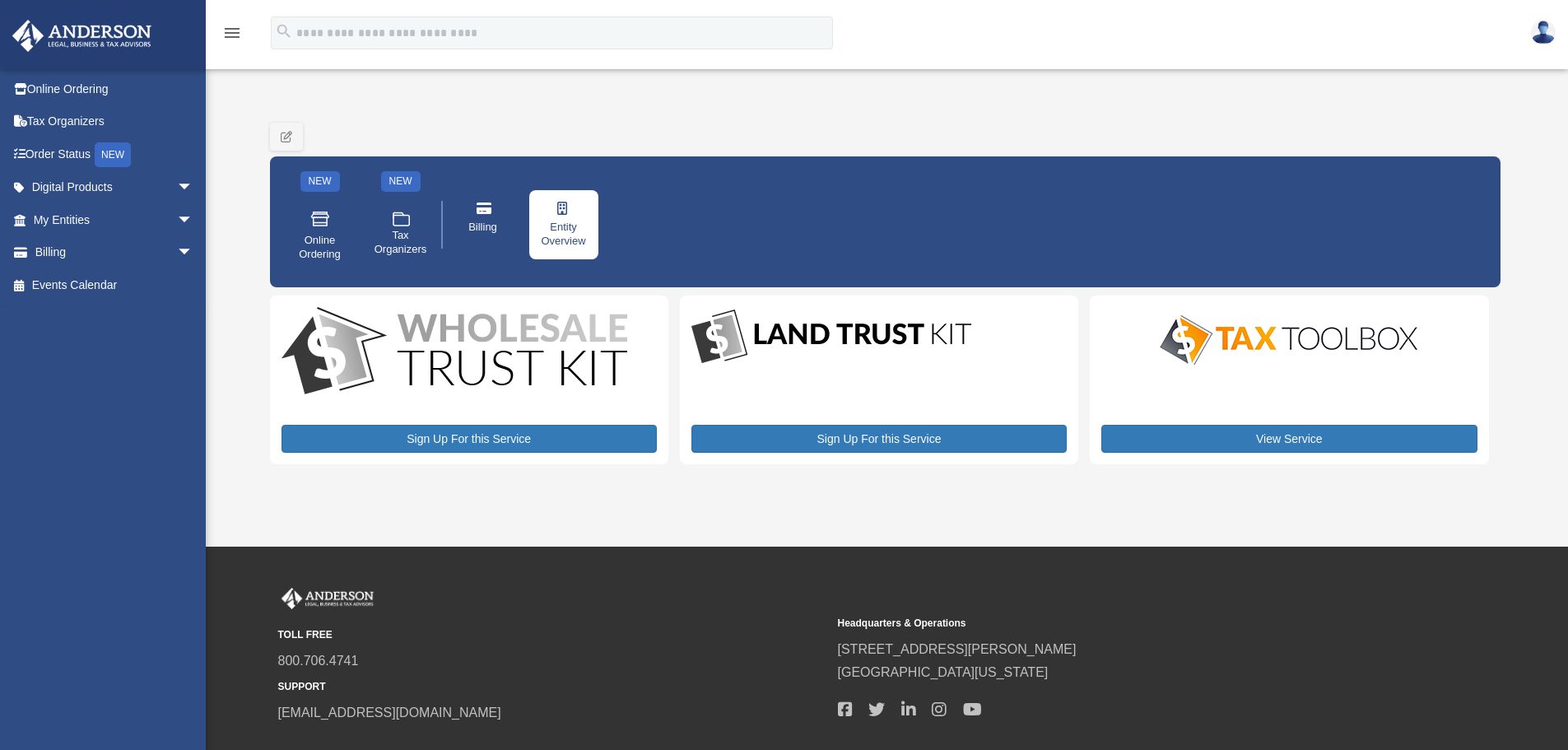
click at [573, 231] on span "Entity Overview" at bounding box center [564, 235] width 46 height 28
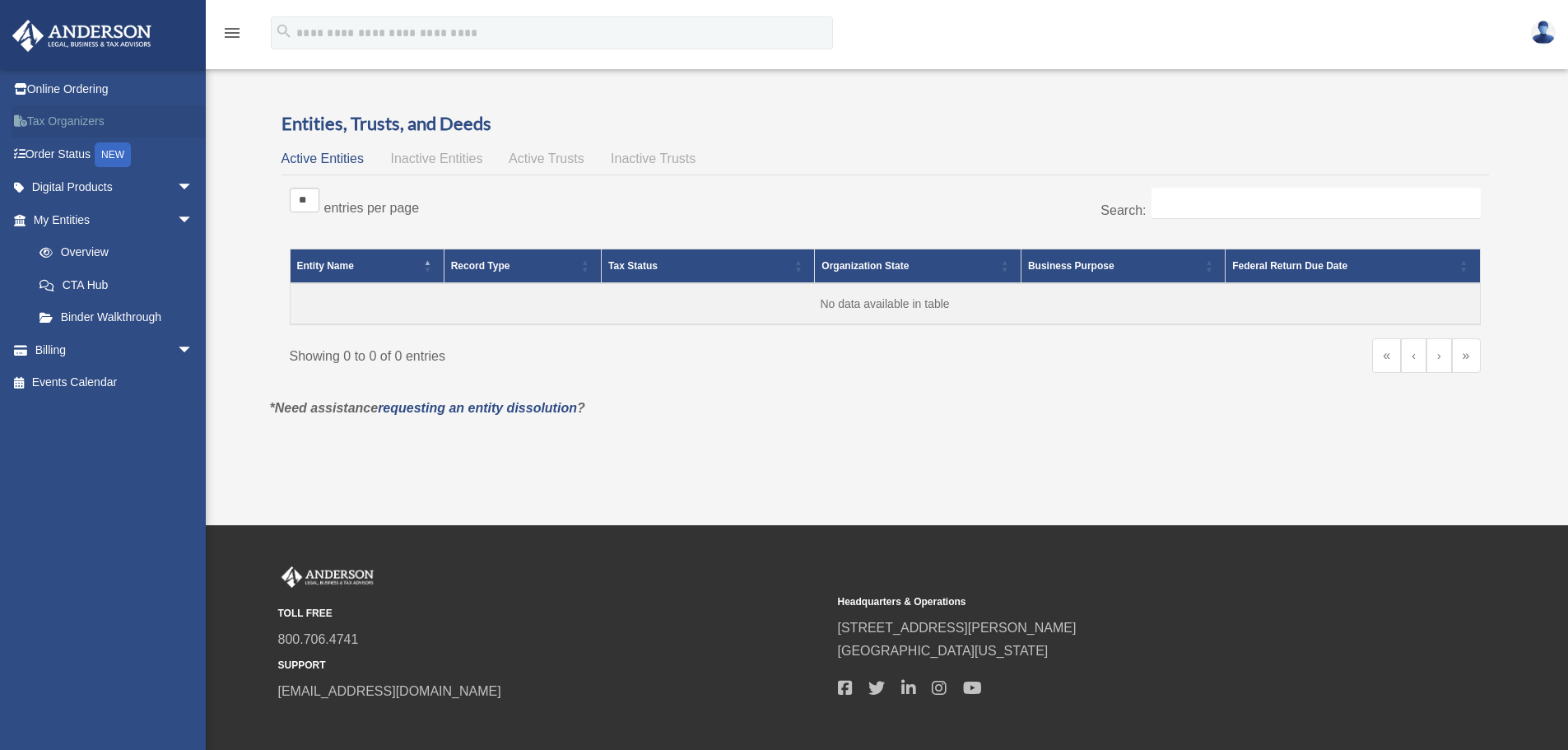
click at [23, 124] on icon at bounding box center [25, 121] width 4 height 11
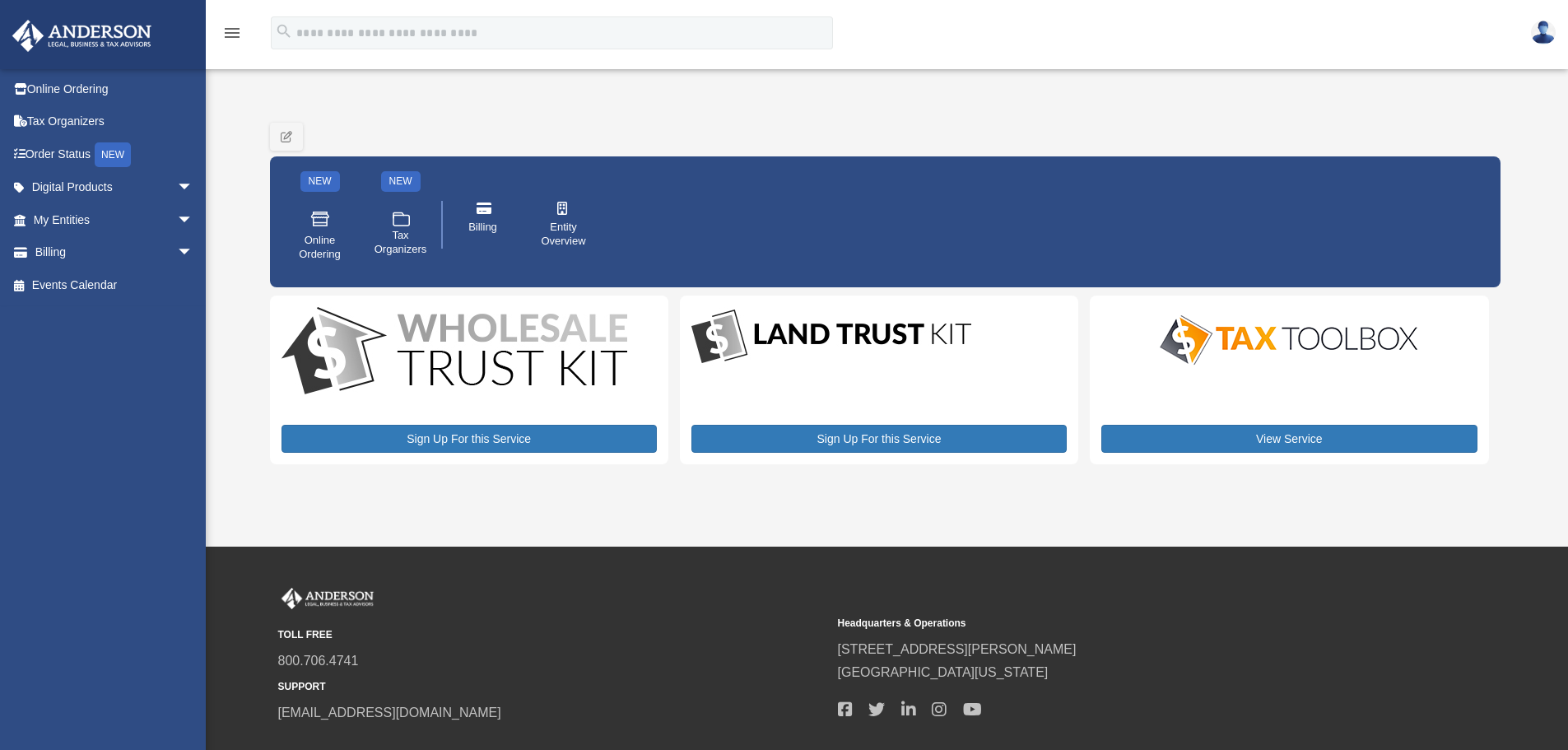
click at [225, 33] on icon "menu" at bounding box center [232, 32] width 20 height 20
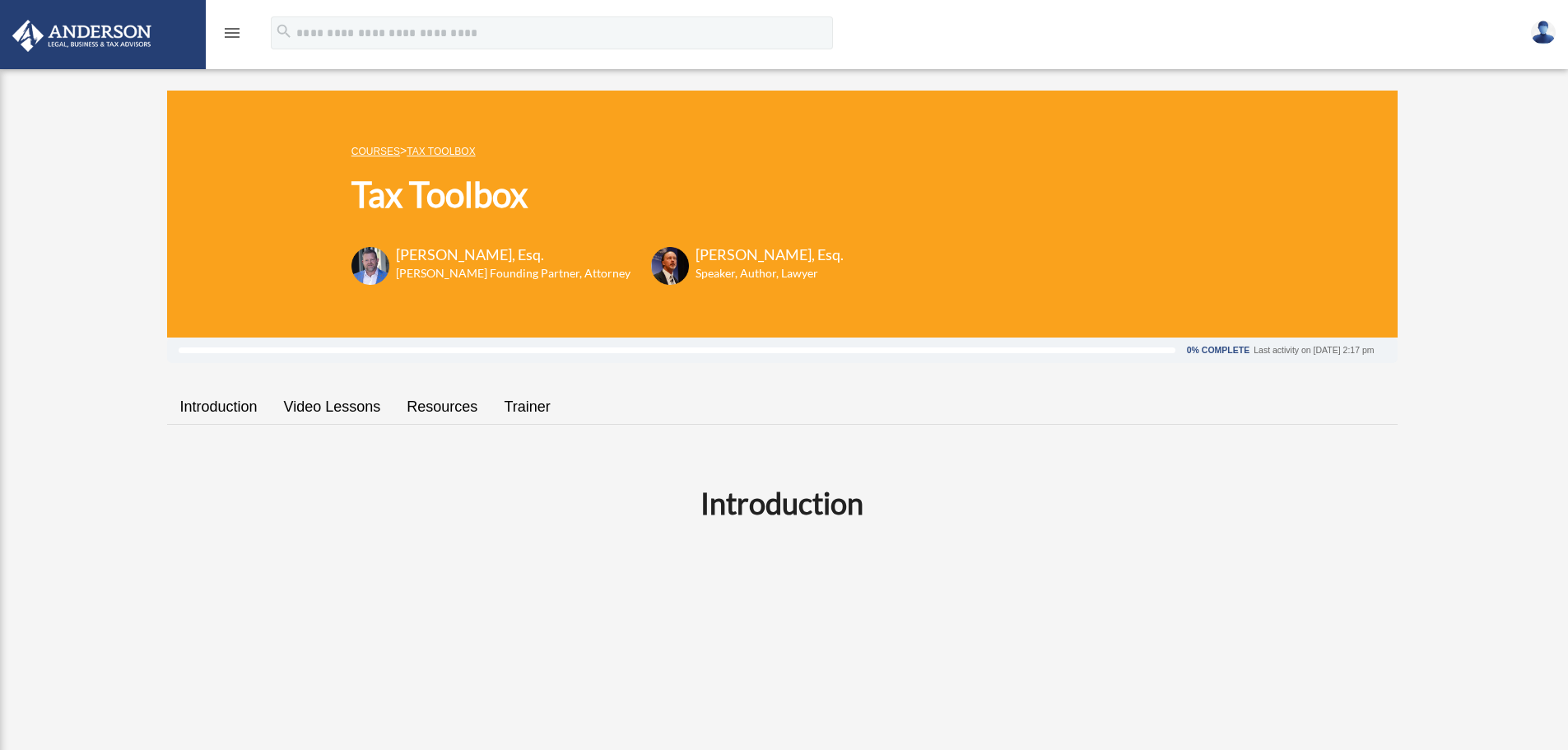
scroll to position [396, 0]
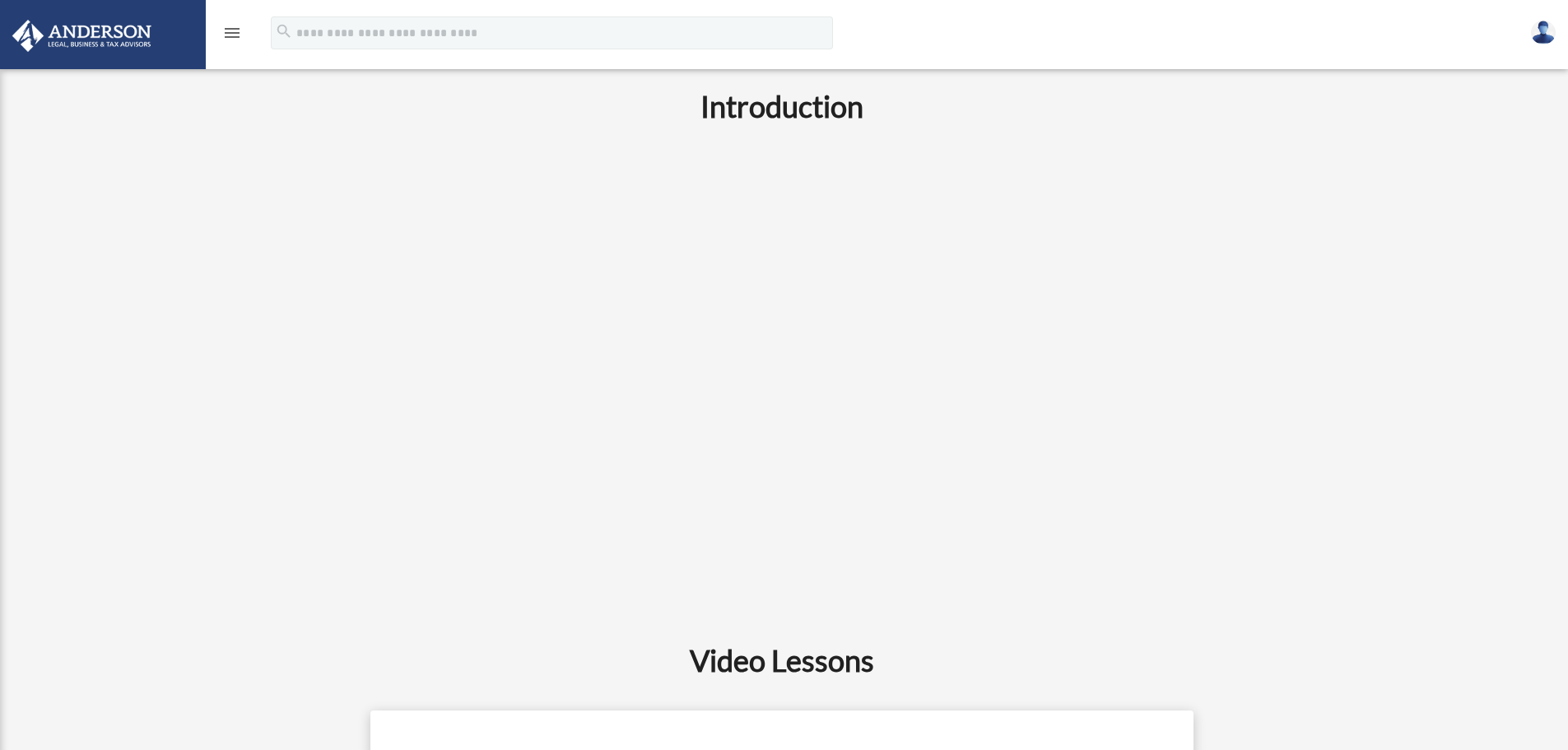
click at [102, 46] on img at bounding box center [81, 36] width 149 height 32
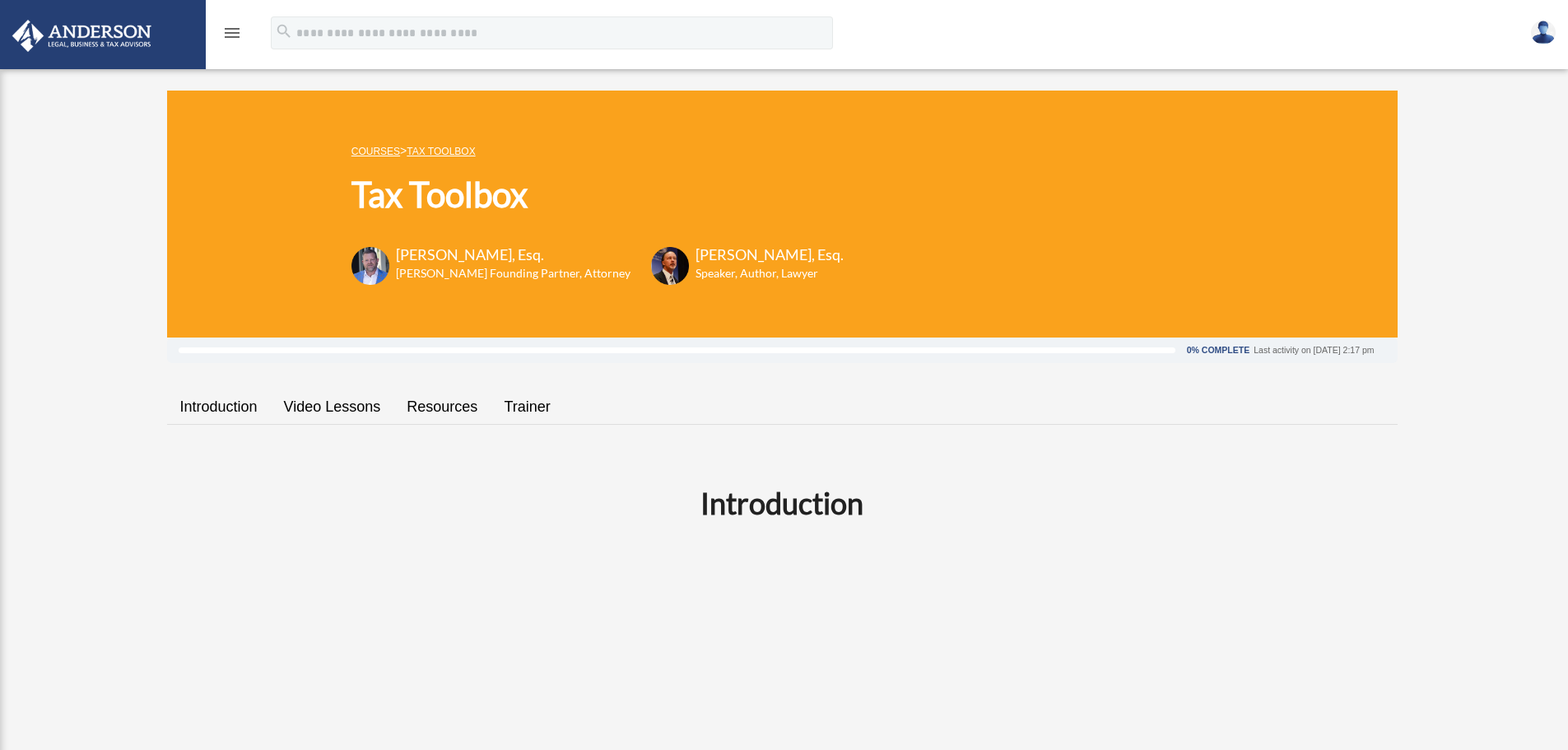
scroll to position [382, 0]
